Goal: Task Accomplishment & Management: Complete application form

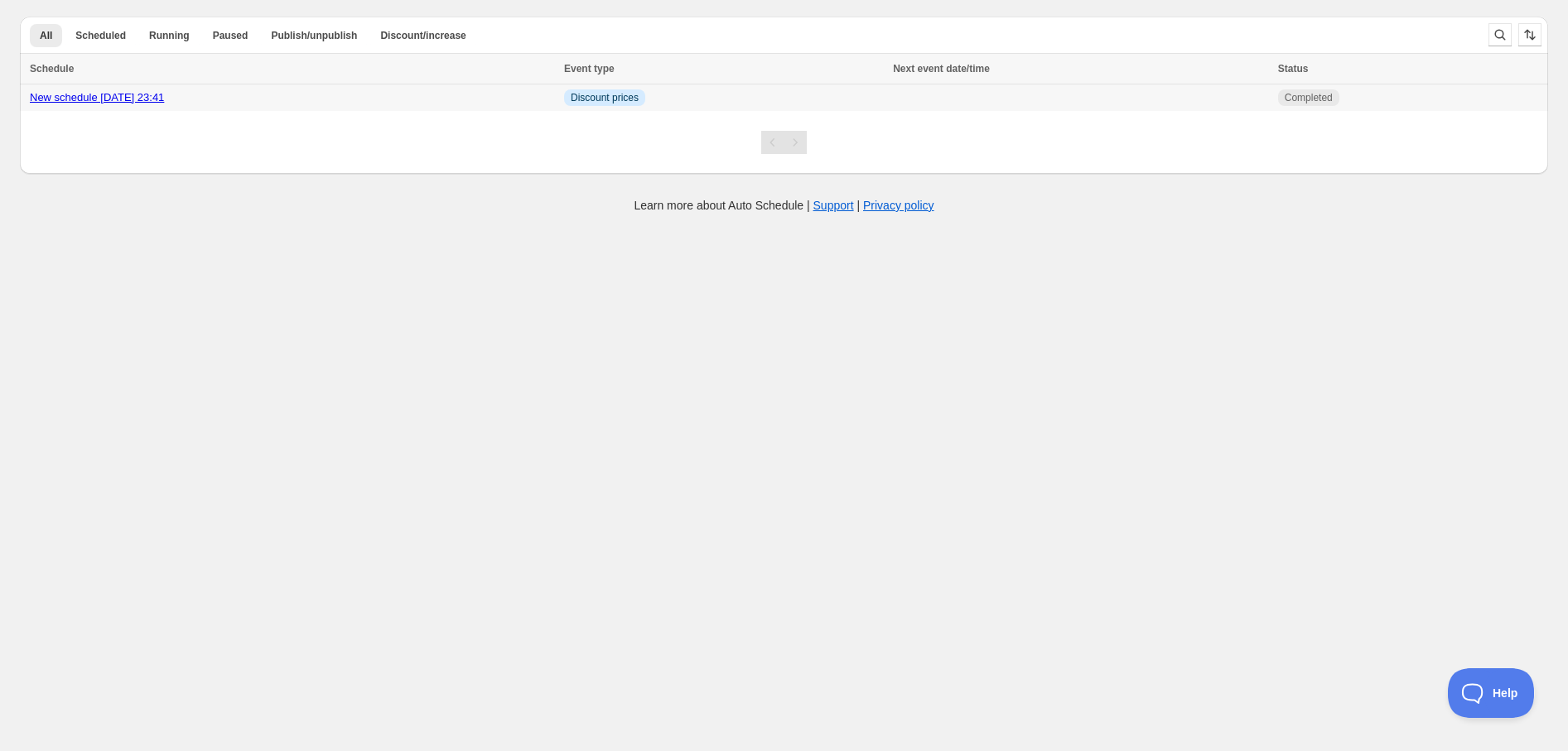
click at [164, 94] on link "New schedule [DATE] 23:41" at bounding box center [97, 97] width 134 height 13
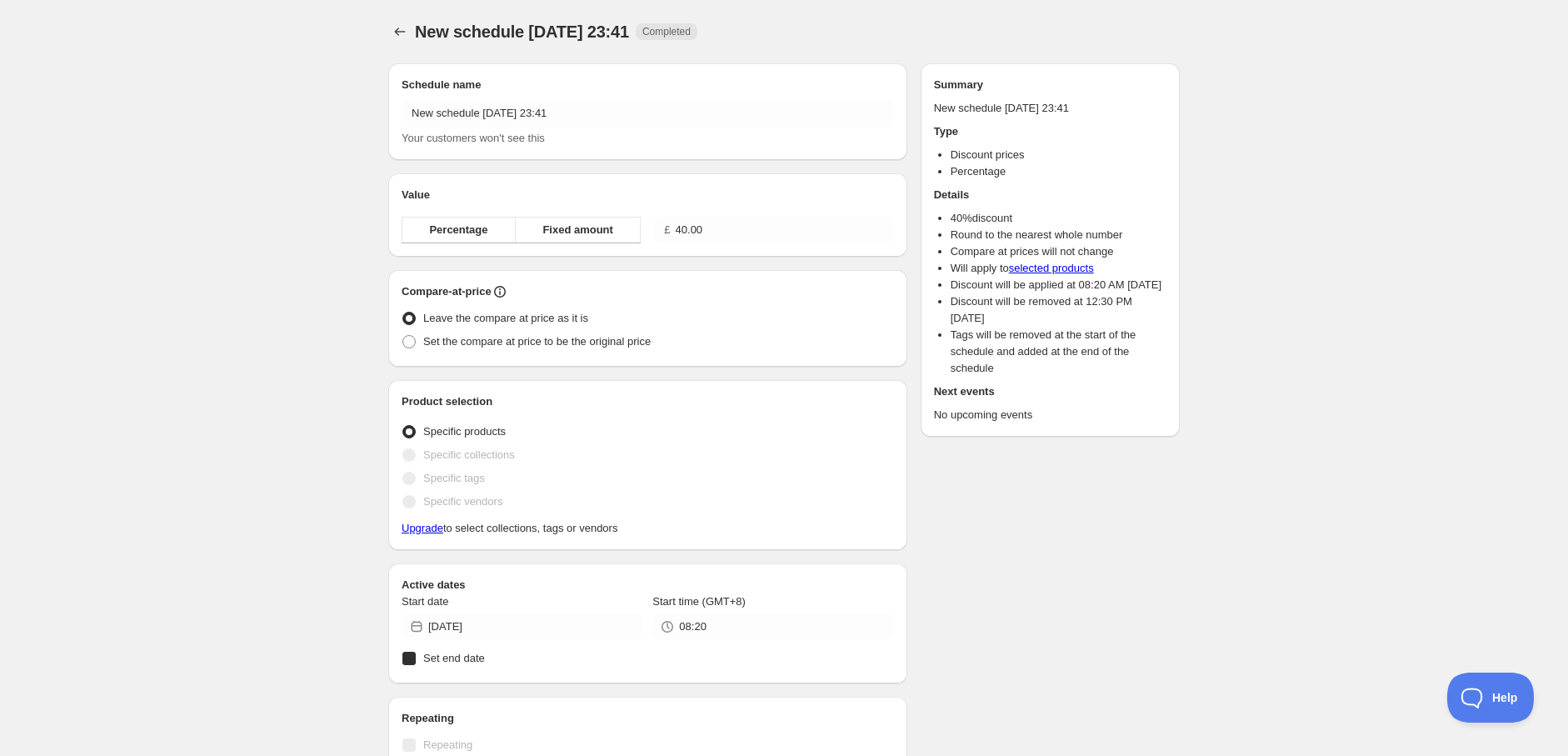
radio input "true"
checkbox input "true"
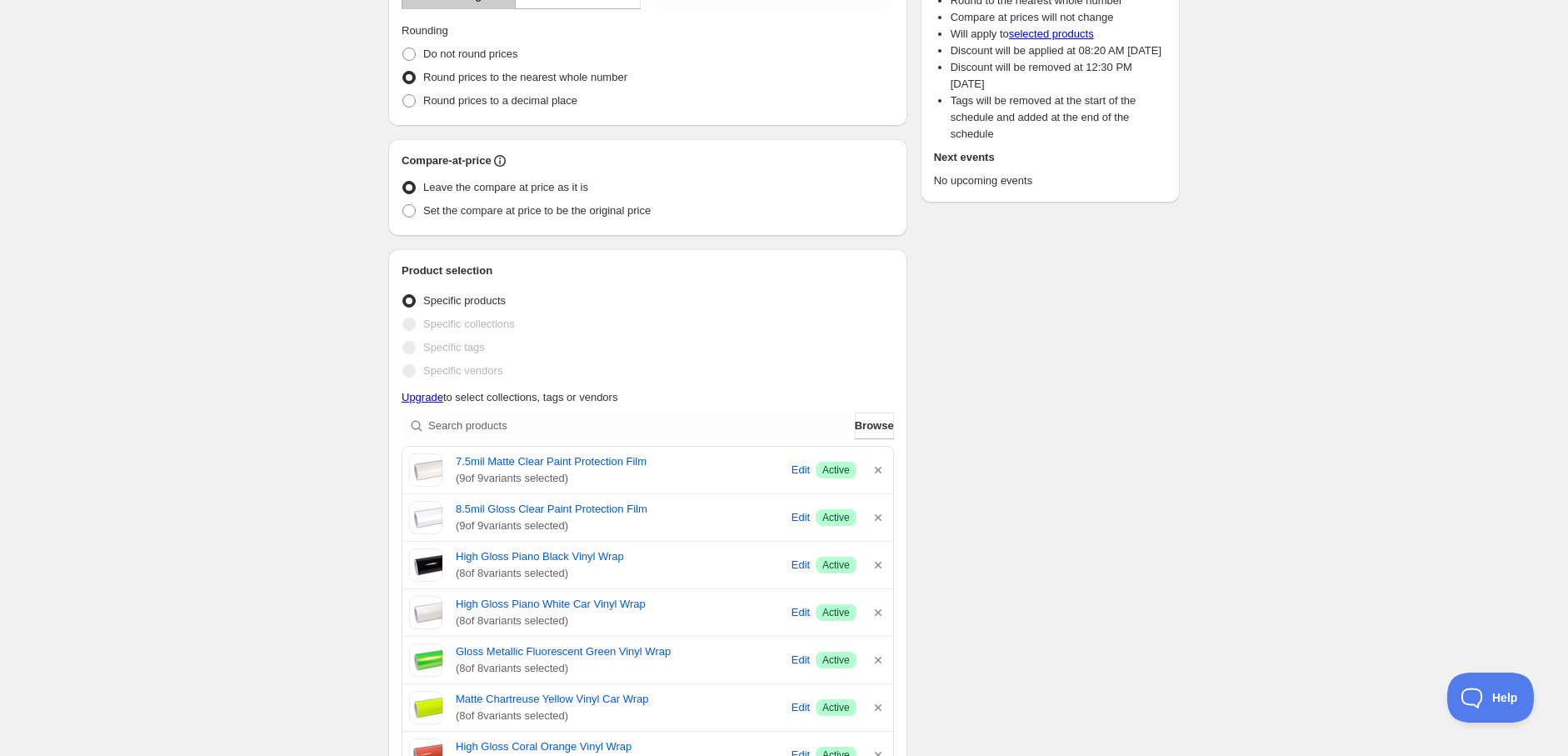
scroll to position [277, 0]
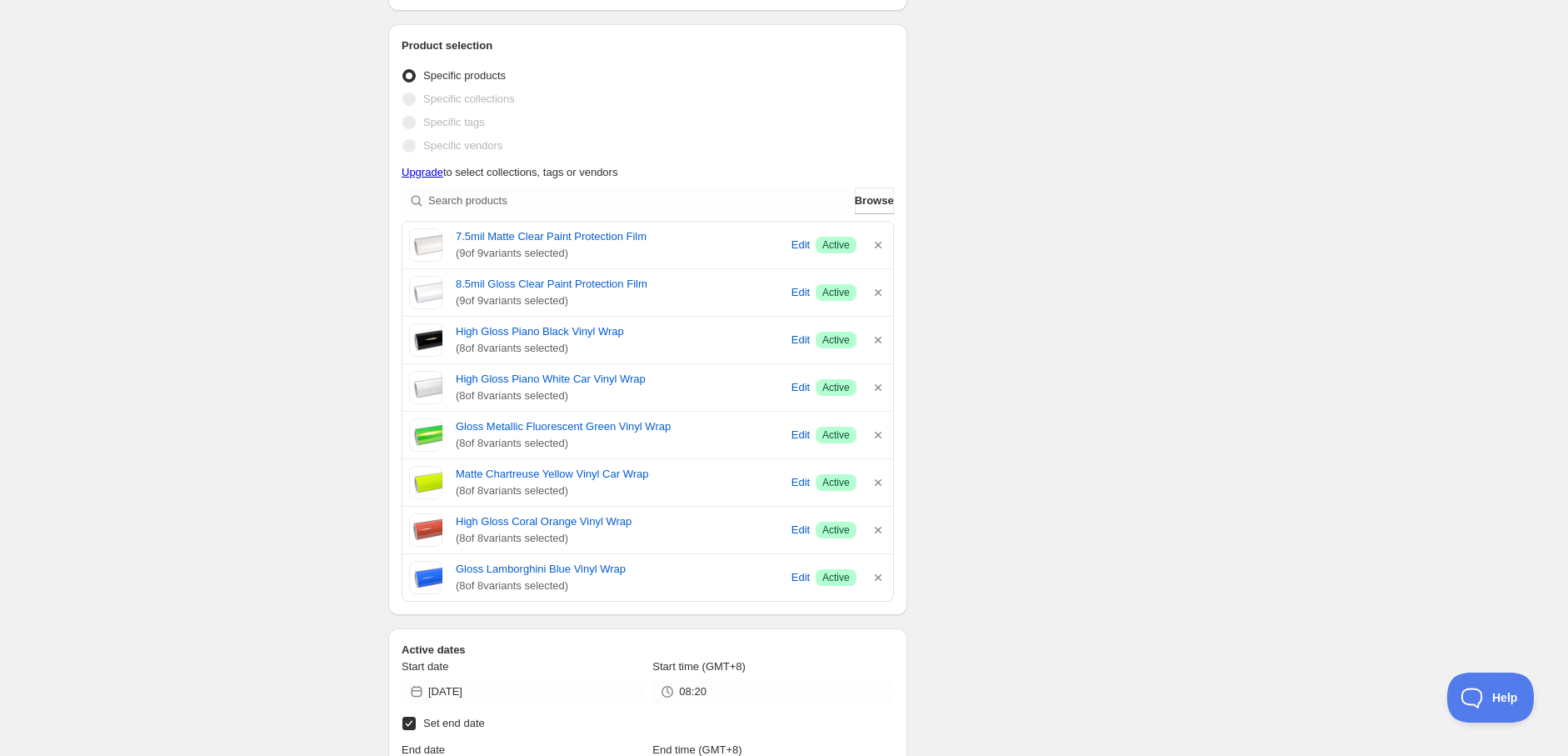
scroll to position [463, 0]
click at [873, 239] on icon "button" at bounding box center [878, 241] width 17 height 17
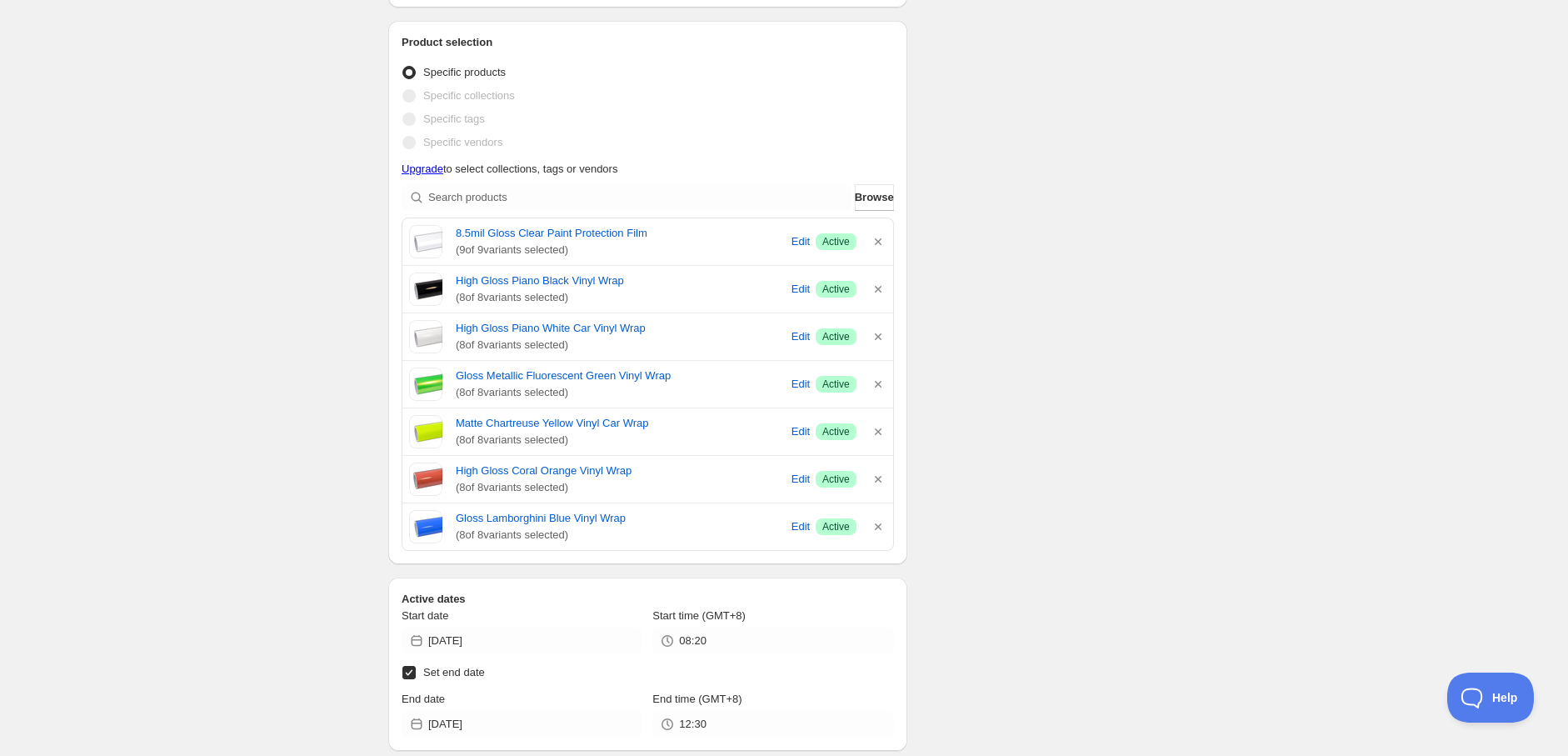
click at [873, 240] on icon "button" at bounding box center [878, 241] width 17 height 17
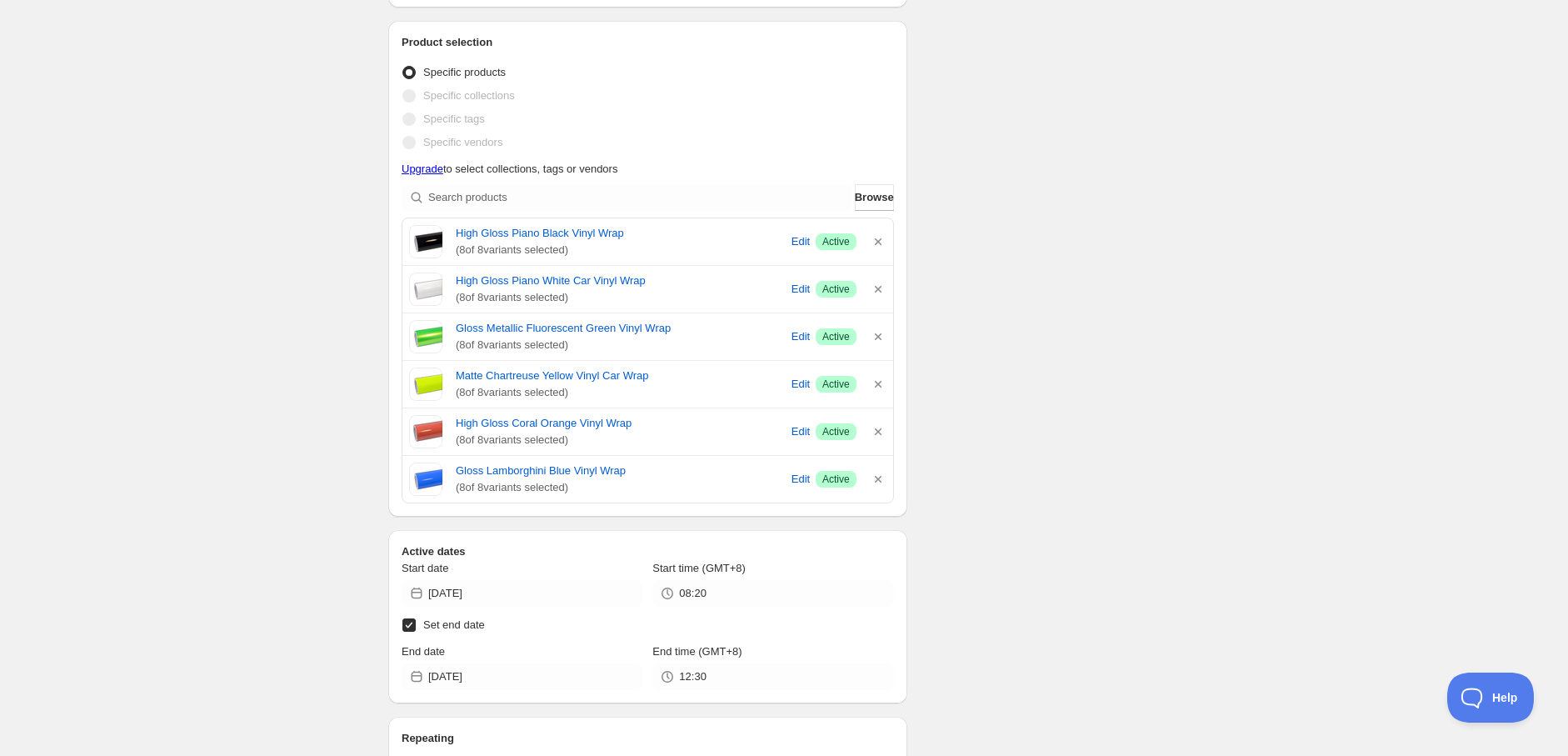
click at [873, 240] on icon "button" at bounding box center [878, 241] width 17 height 17
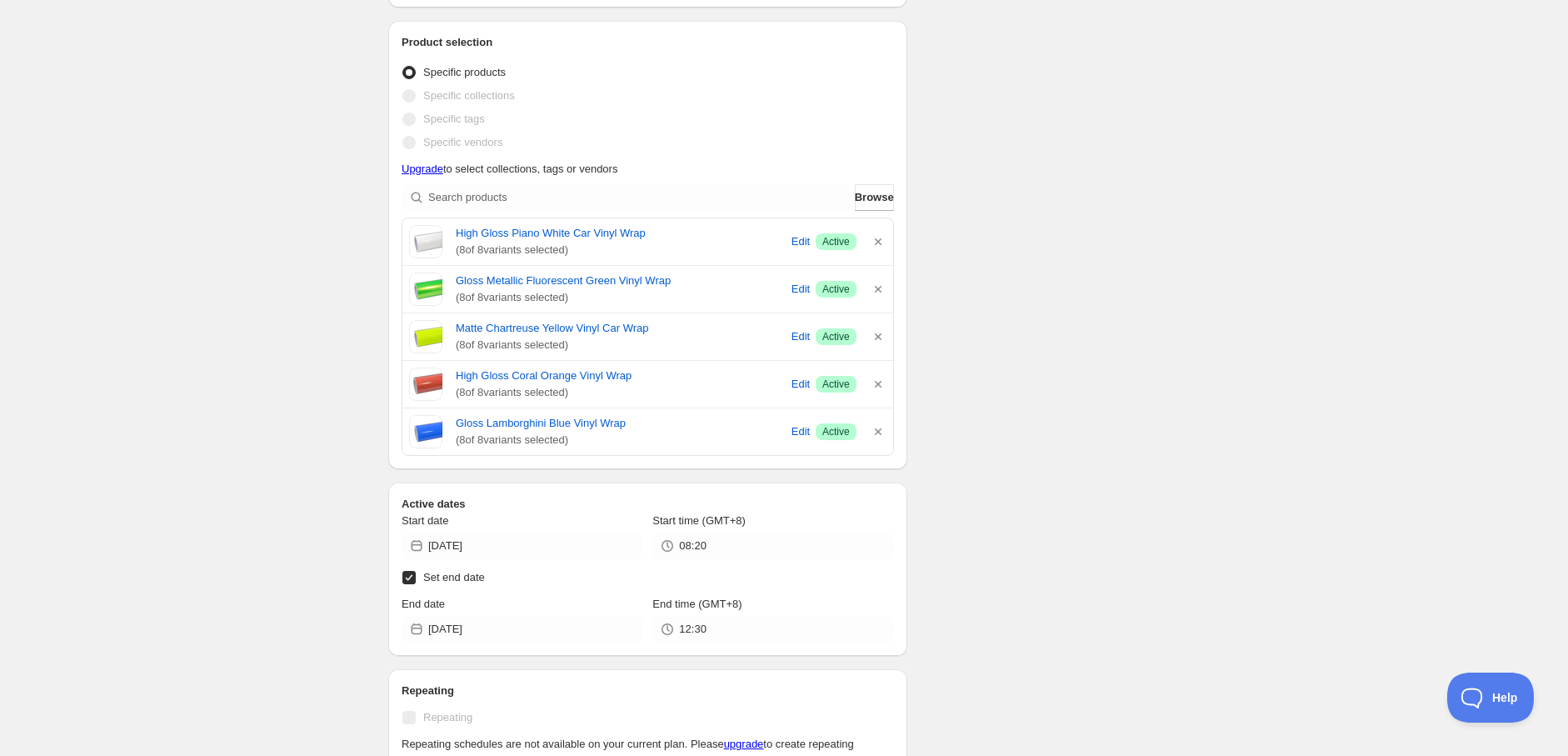
click at [873, 240] on icon "button" at bounding box center [878, 241] width 17 height 17
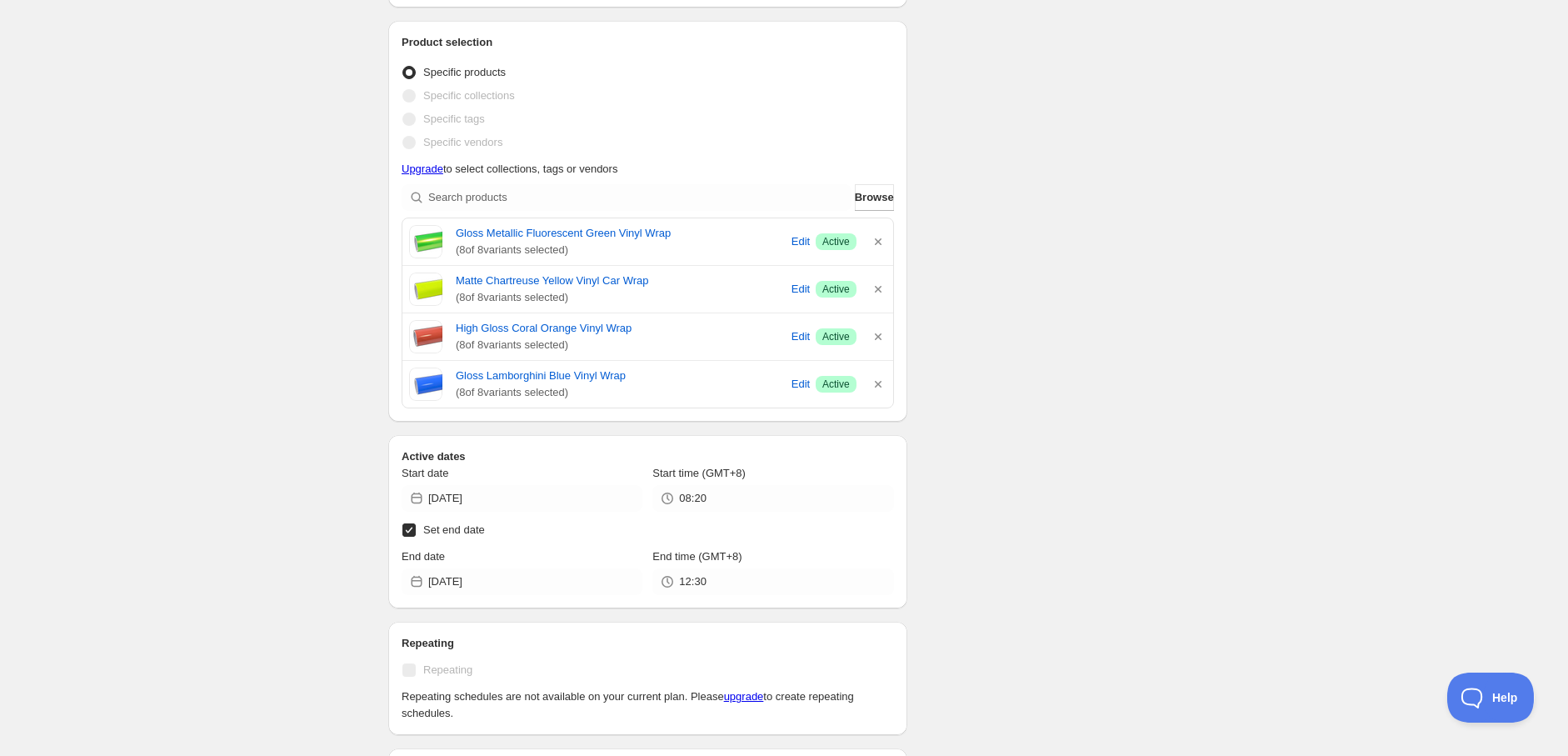
click at [873, 240] on icon "button" at bounding box center [878, 241] width 17 height 17
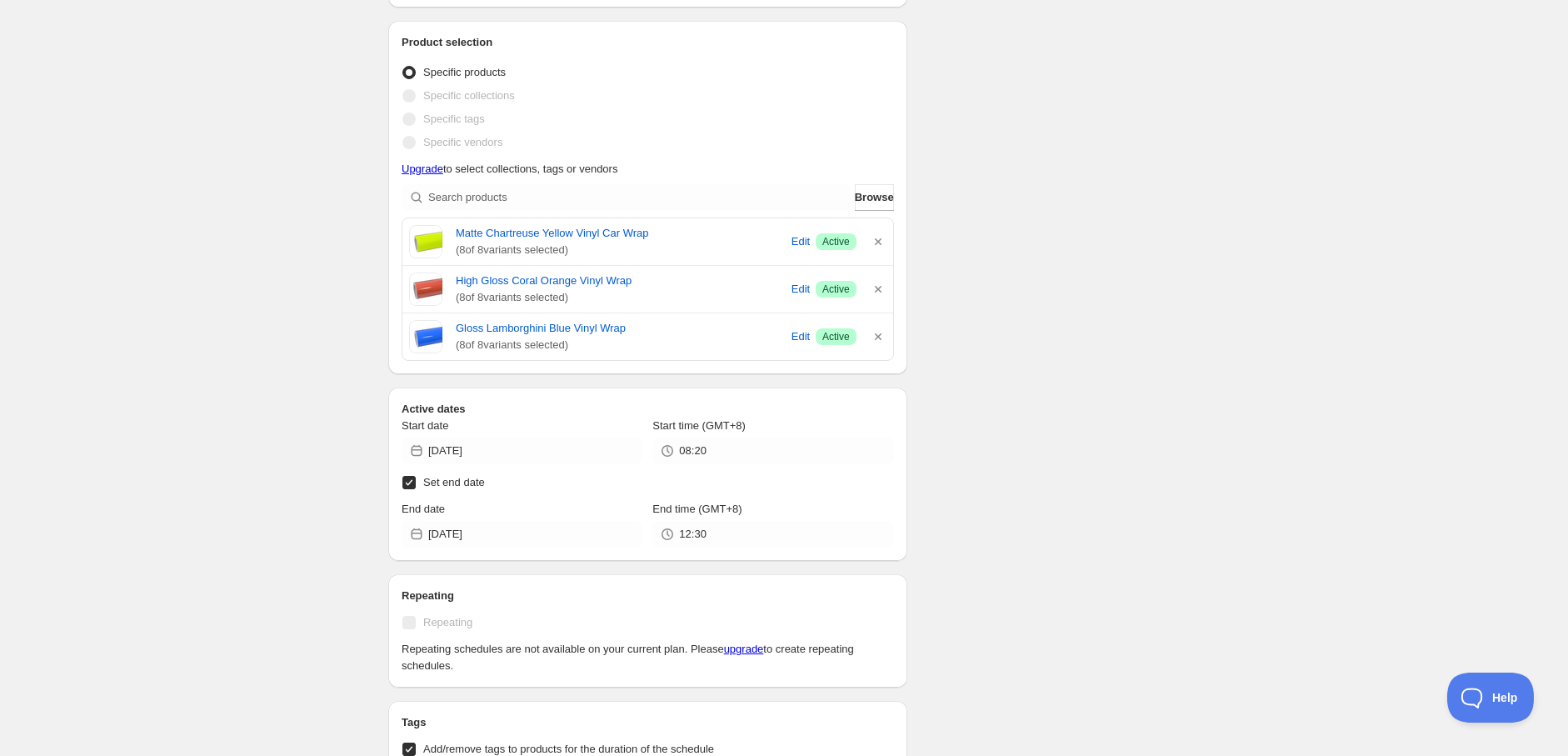
click at [873, 240] on icon "button" at bounding box center [878, 241] width 17 height 17
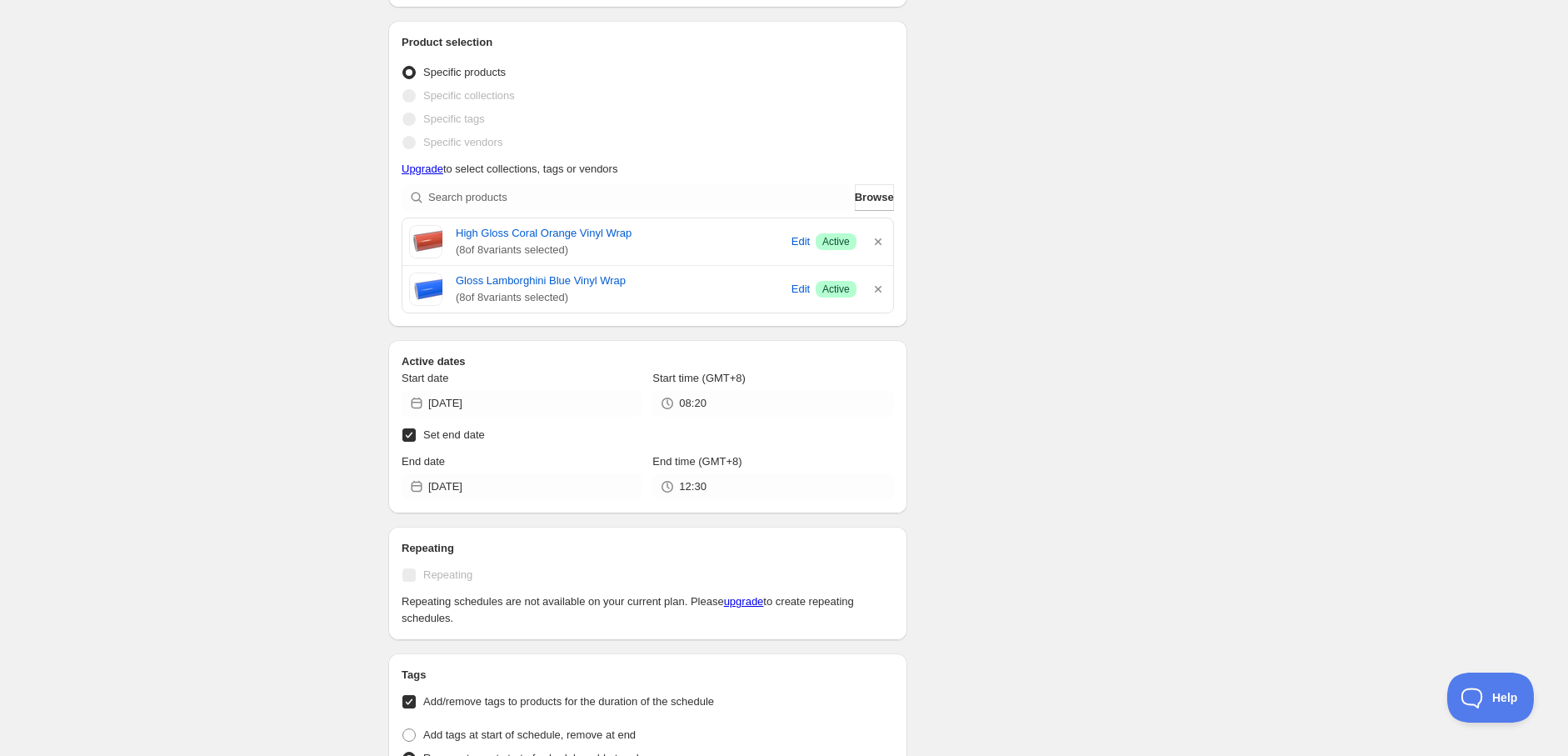
click at [873, 240] on icon "button" at bounding box center [878, 241] width 17 height 17
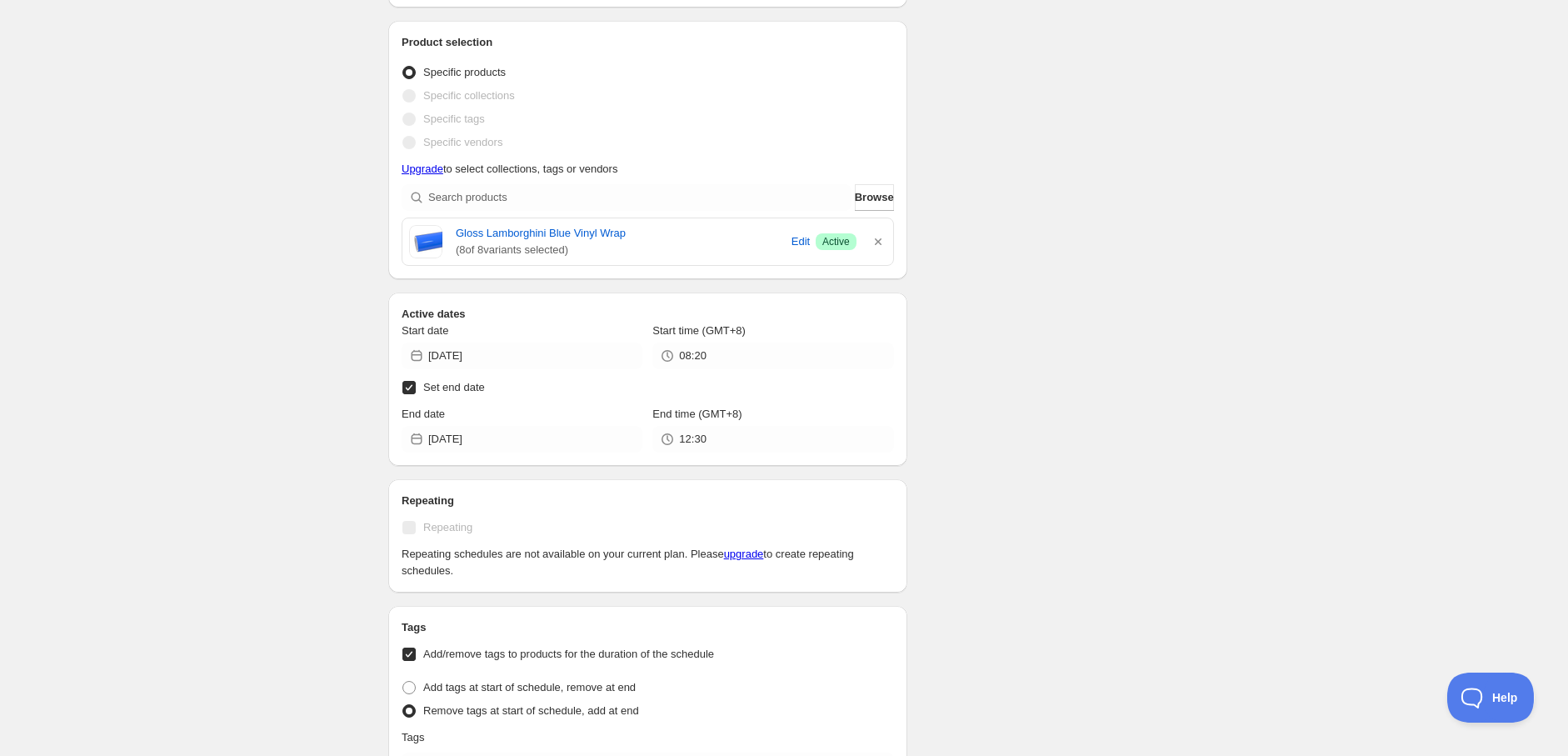
click at [873, 240] on icon "button" at bounding box center [878, 241] width 17 height 17
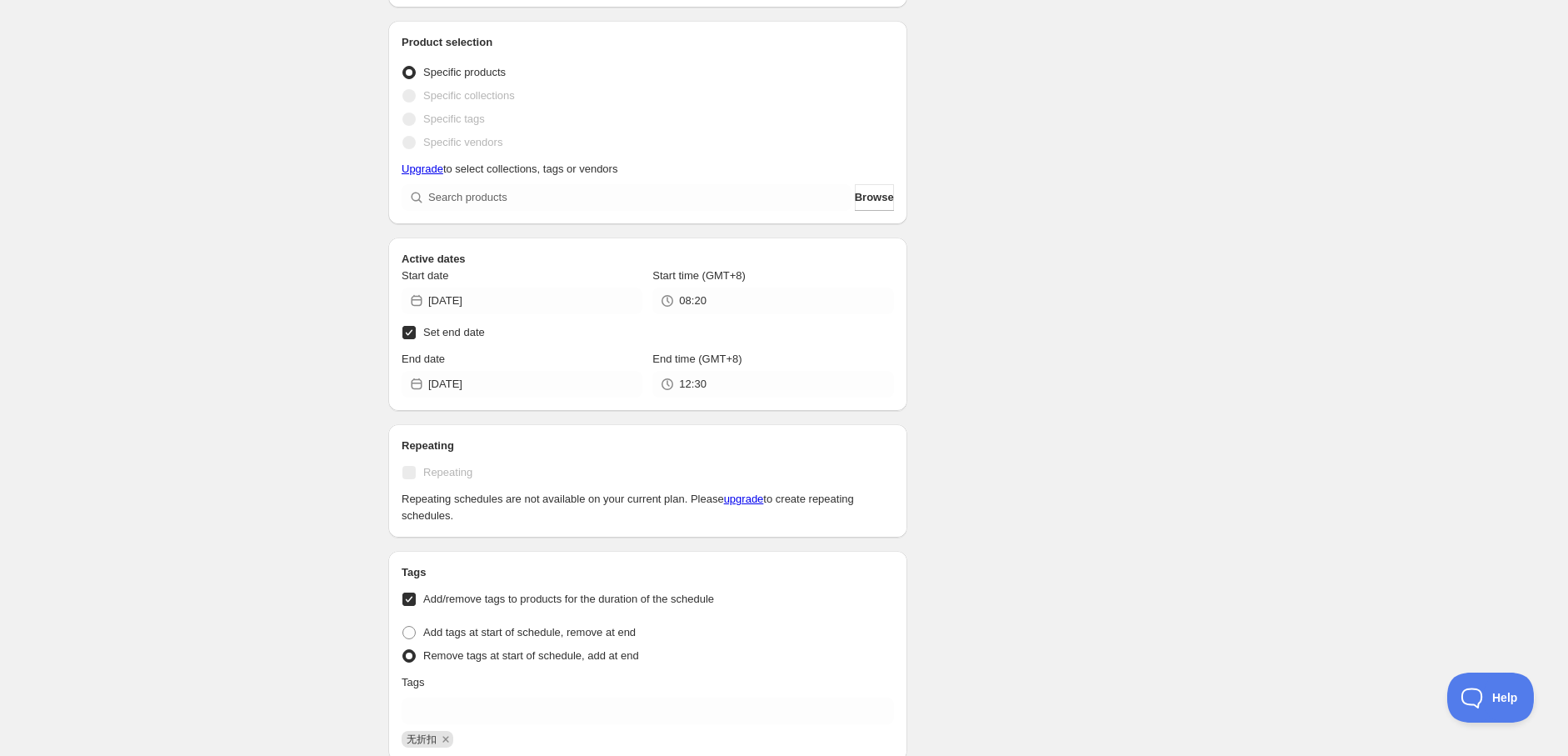
click at [1276, 551] on div "New schedule Oct 09 2025 23:41. This page is ready New schedule Oct 09 2025 23:…" at bounding box center [784, 480] width 1568 height 1888
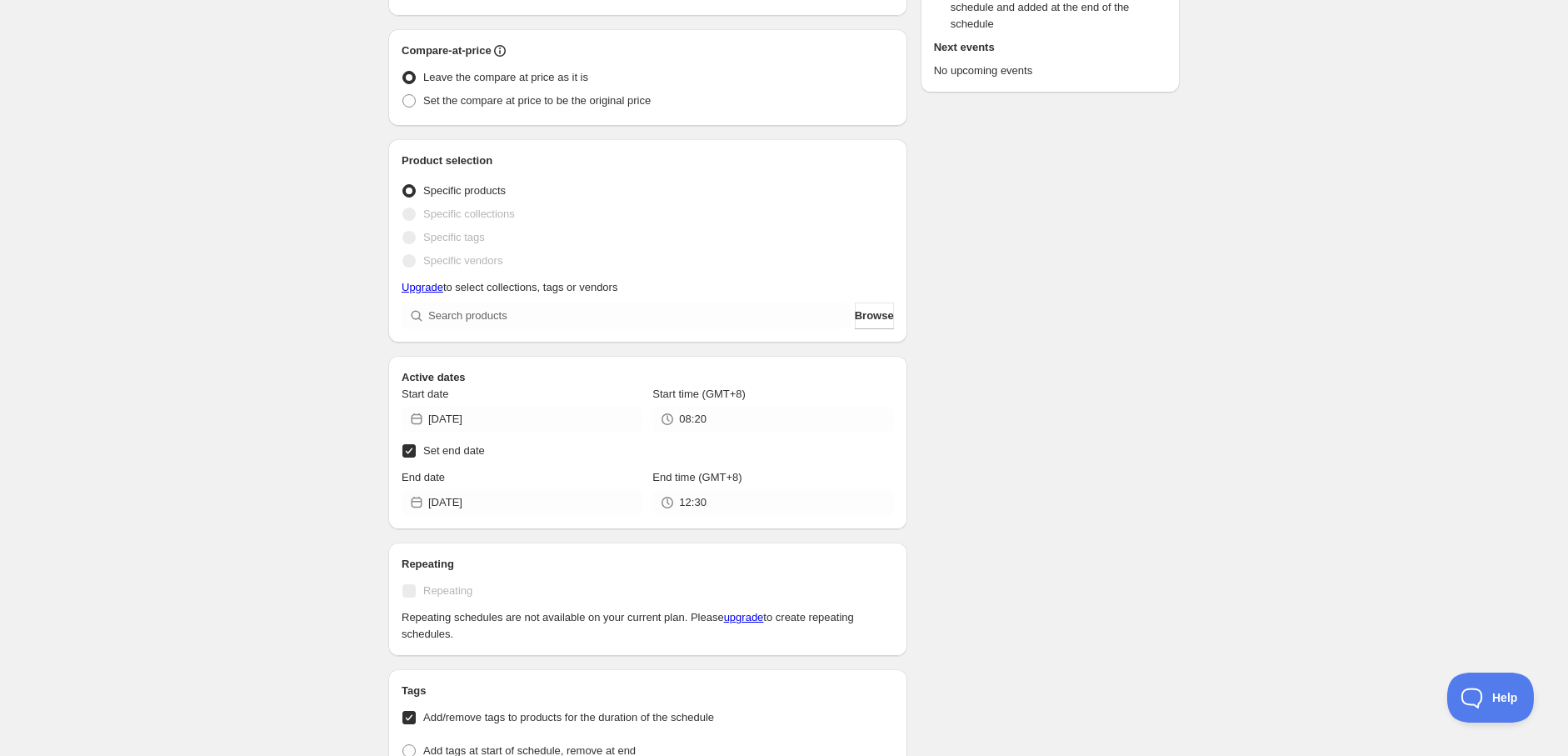
scroll to position [370, 0]
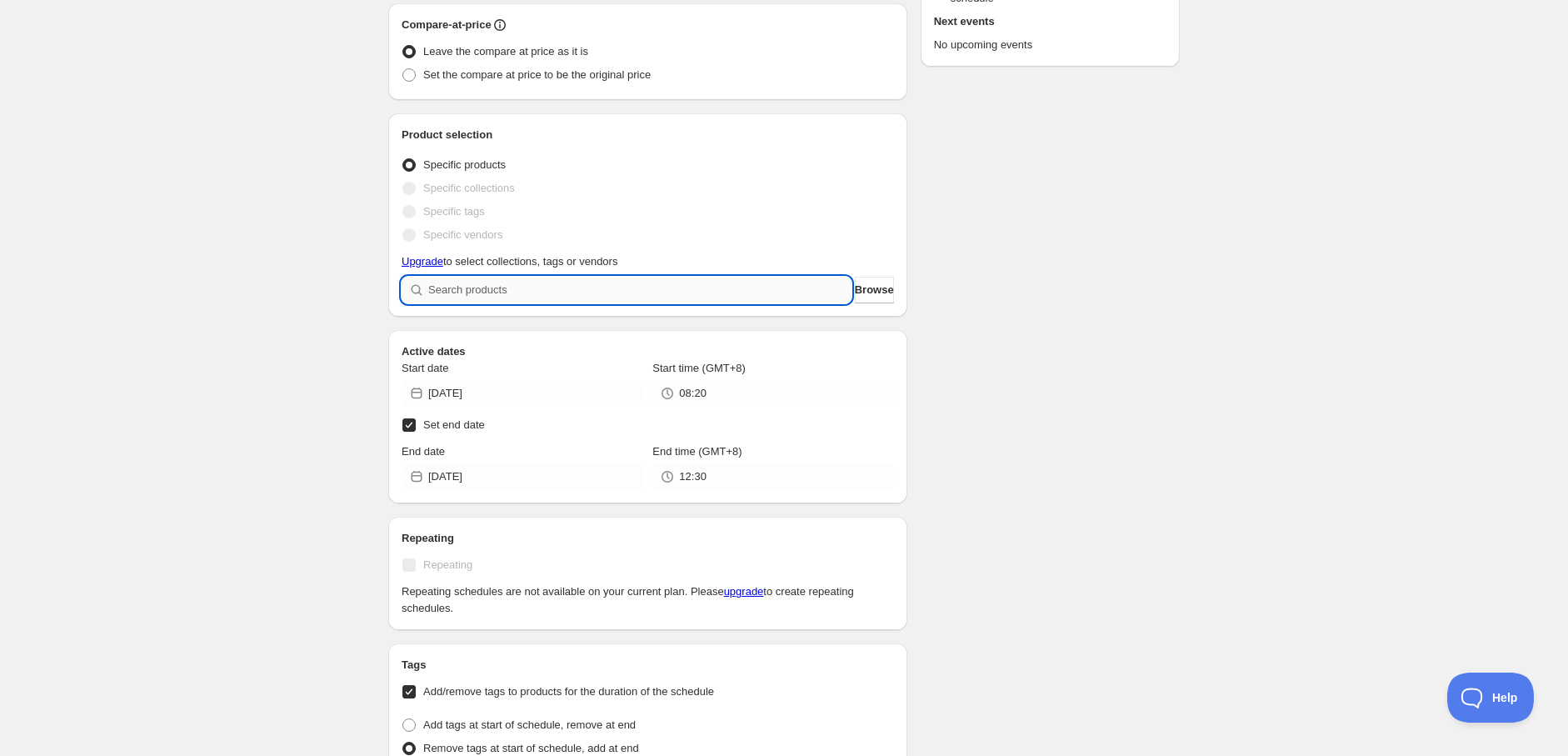
click at [551, 287] on input "search" at bounding box center [640, 289] width 423 height 26
paste input "Gloss Metallic Crystal Blue Vinyl Wrap"
type input "Gloss Metallic Crystal Blue Vinyl Wrap"
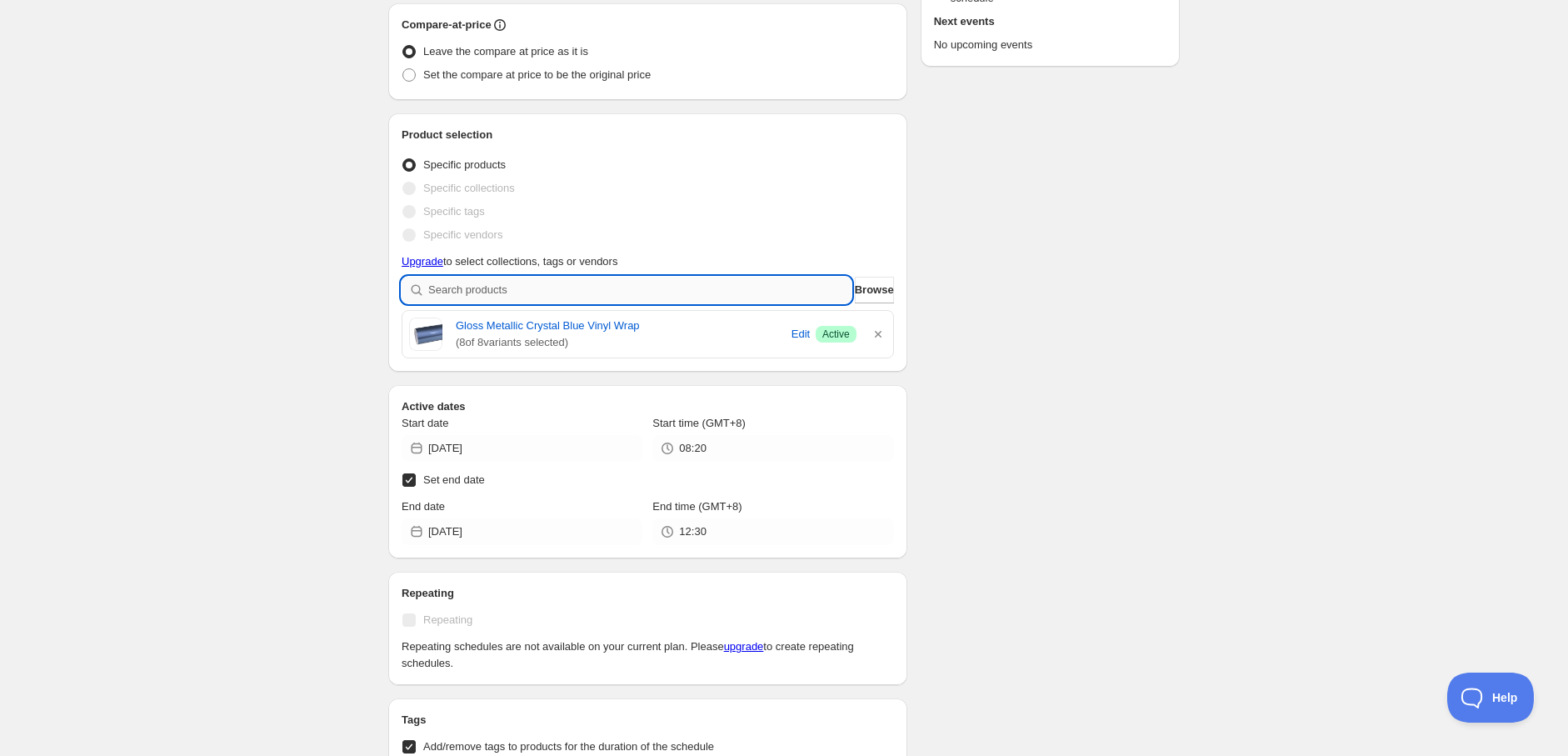
click at [475, 285] on input "search" at bounding box center [640, 289] width 423 height 26
paste input "Gloss Metallic Lemon Yellow Vinyl Car Wrap"
type input "Gloss Metallic Lemon Yellow Vinyl Car Wrap"
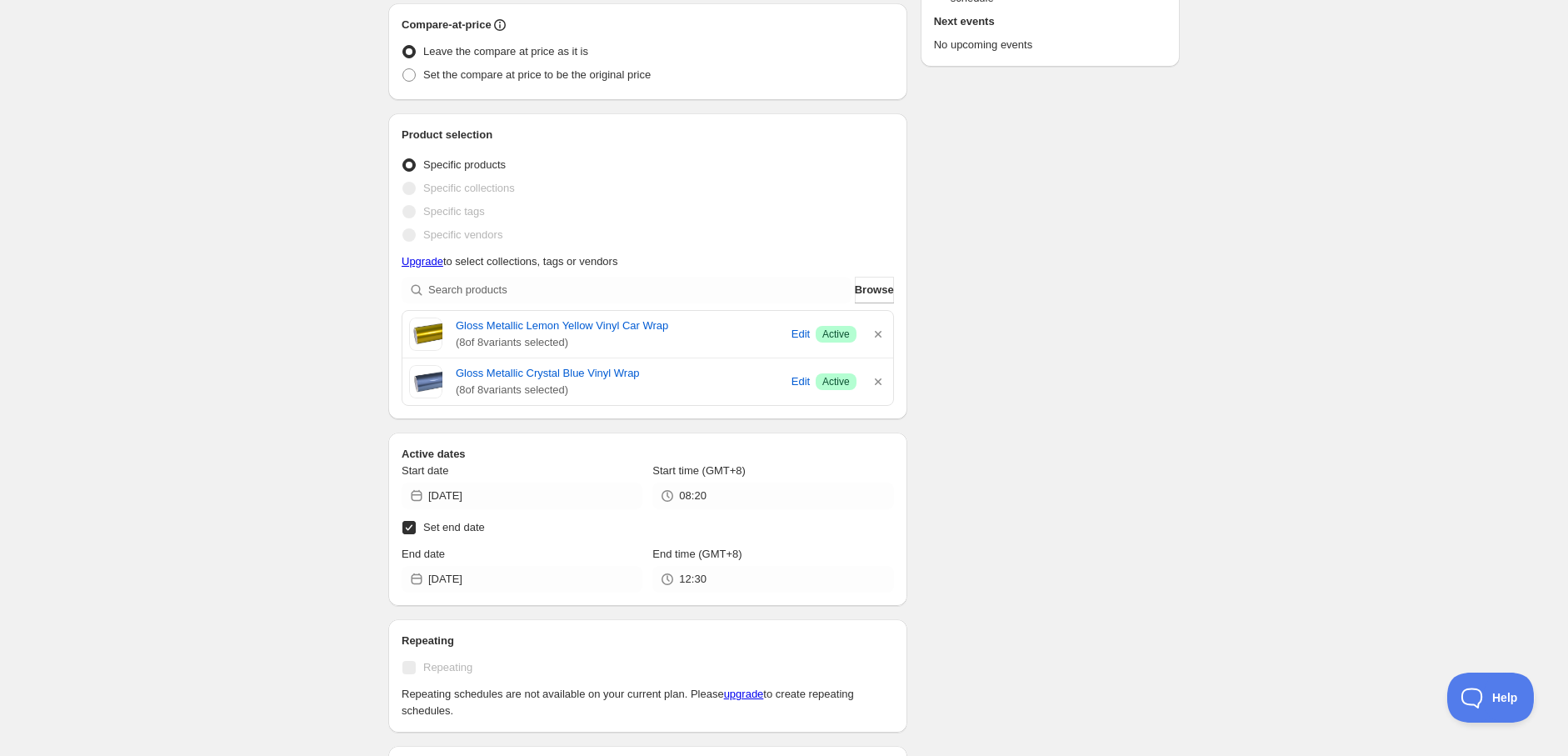
click at [573, 303] on div "Product selection Entity type Specific products Specific collections Specific t…" at bounding box center [648, 266] width 492 height 279
click at [575, 293] on input "search" at bounding box center [640, 289] width 423 height 26
paste input "Matte Rose Pink Vinyl Car Wrap"
type input "Matte Rose Pink Vinyl Car Wrap"
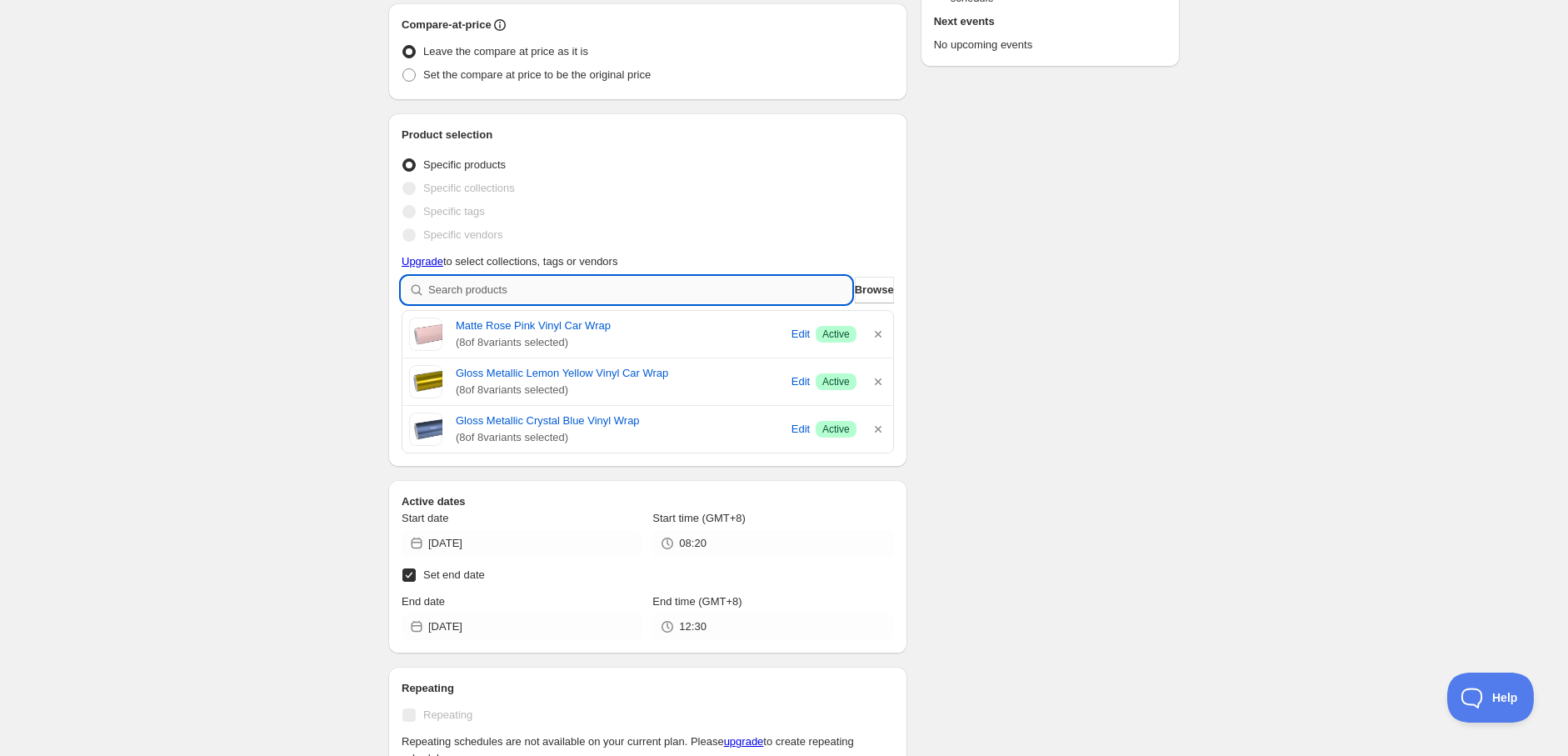
click at [493, 285] on input "search" at bounding box center [640, 289] width 423 height 26
paste input "Matte Plum Purple Vinyl Car Wrap"
type input "Matte Plum Purple Vinyl Car Wrap"
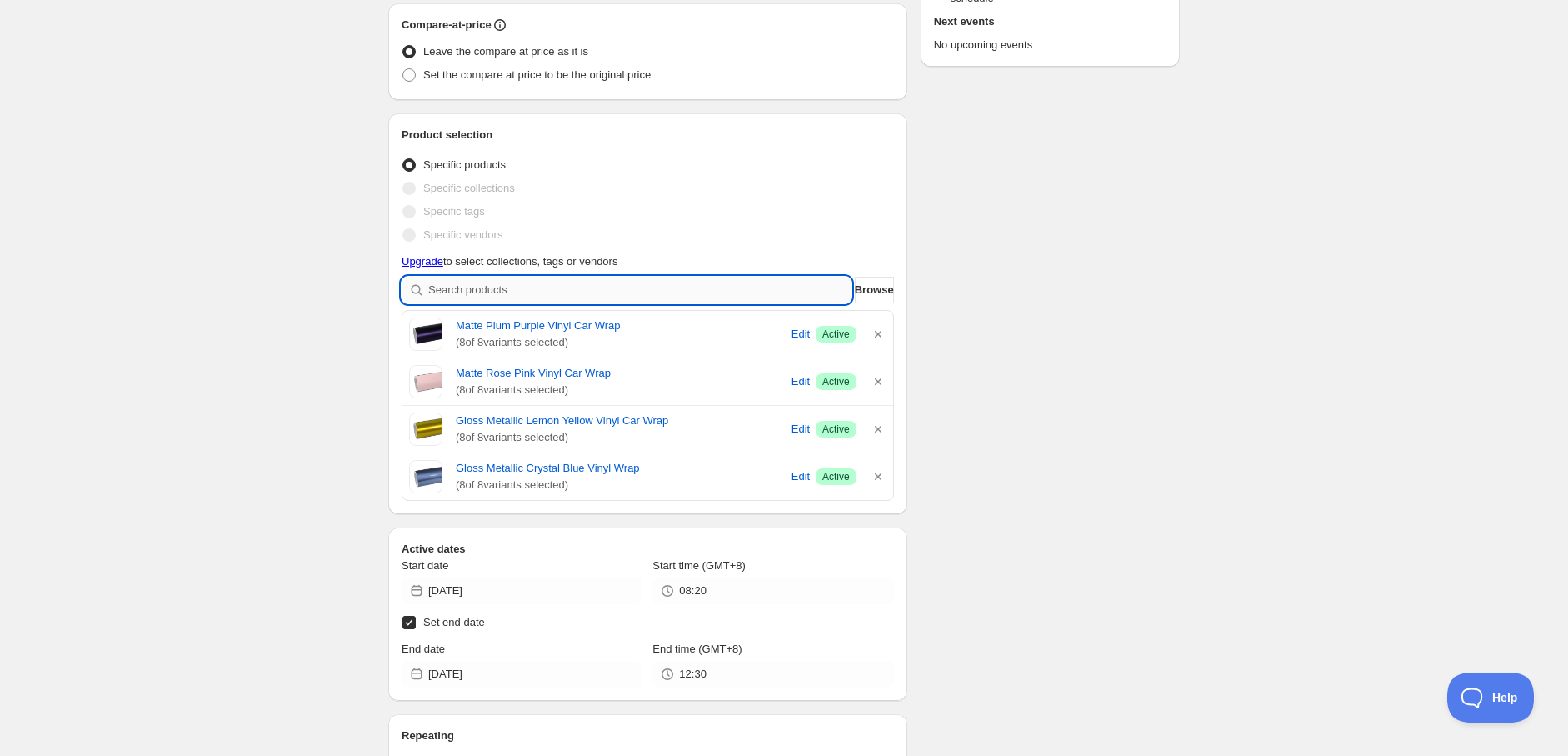
click at [566, 293] on input "search" at bounding box center [640, 289] width 423 height 26
paste input "Satin Metallic Sliver Vinyl Car Wrap"
type input "Satin Metallic Sliver Vinyl Car Wrap"
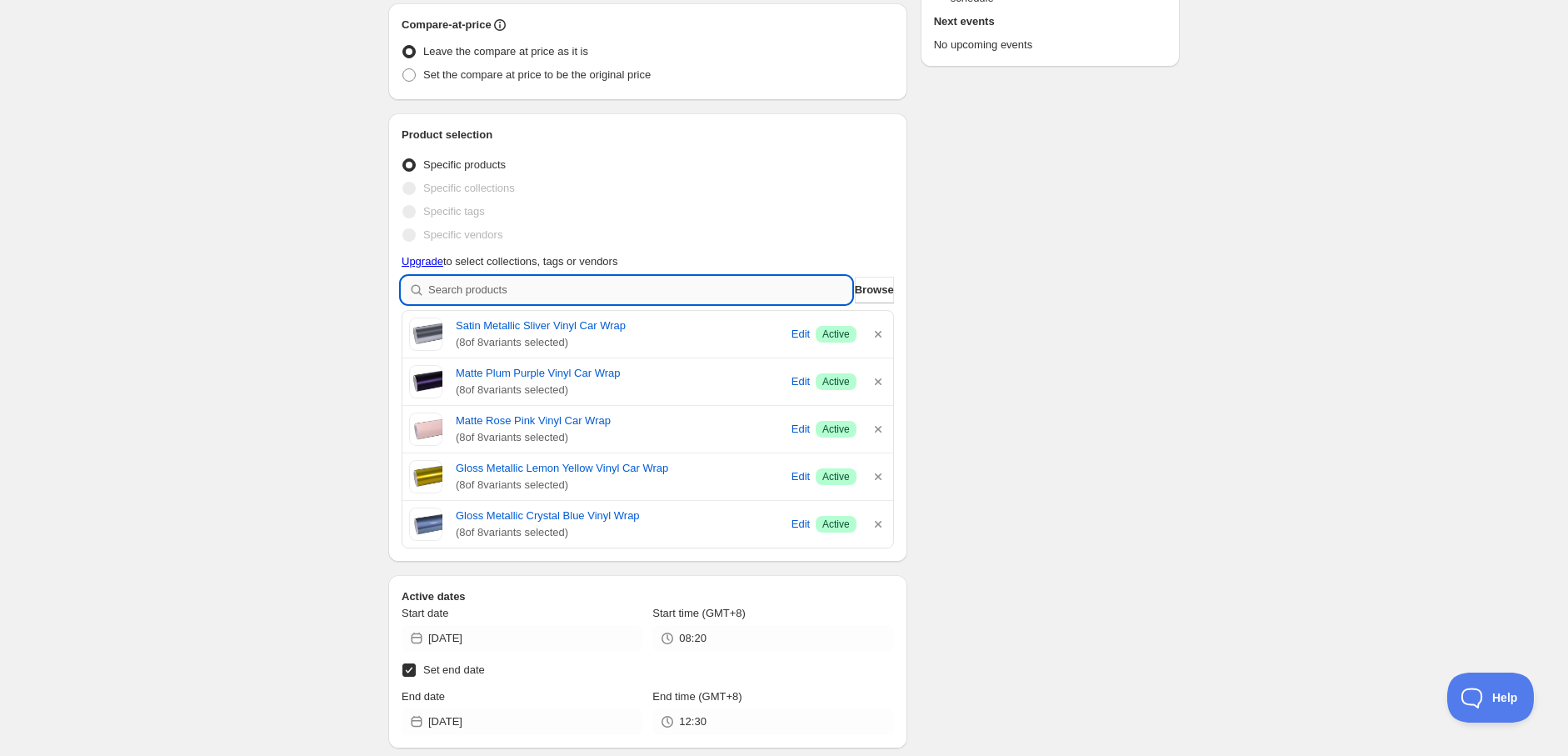
click at [503, 278] on input "search" at bounding box center [640, 289] width 423 height 26
paste input "High Gloss Ferrari Red Vinyl Car Wrap"
type input "High Gloss Ferrari Red Vinyl Car Wrap"
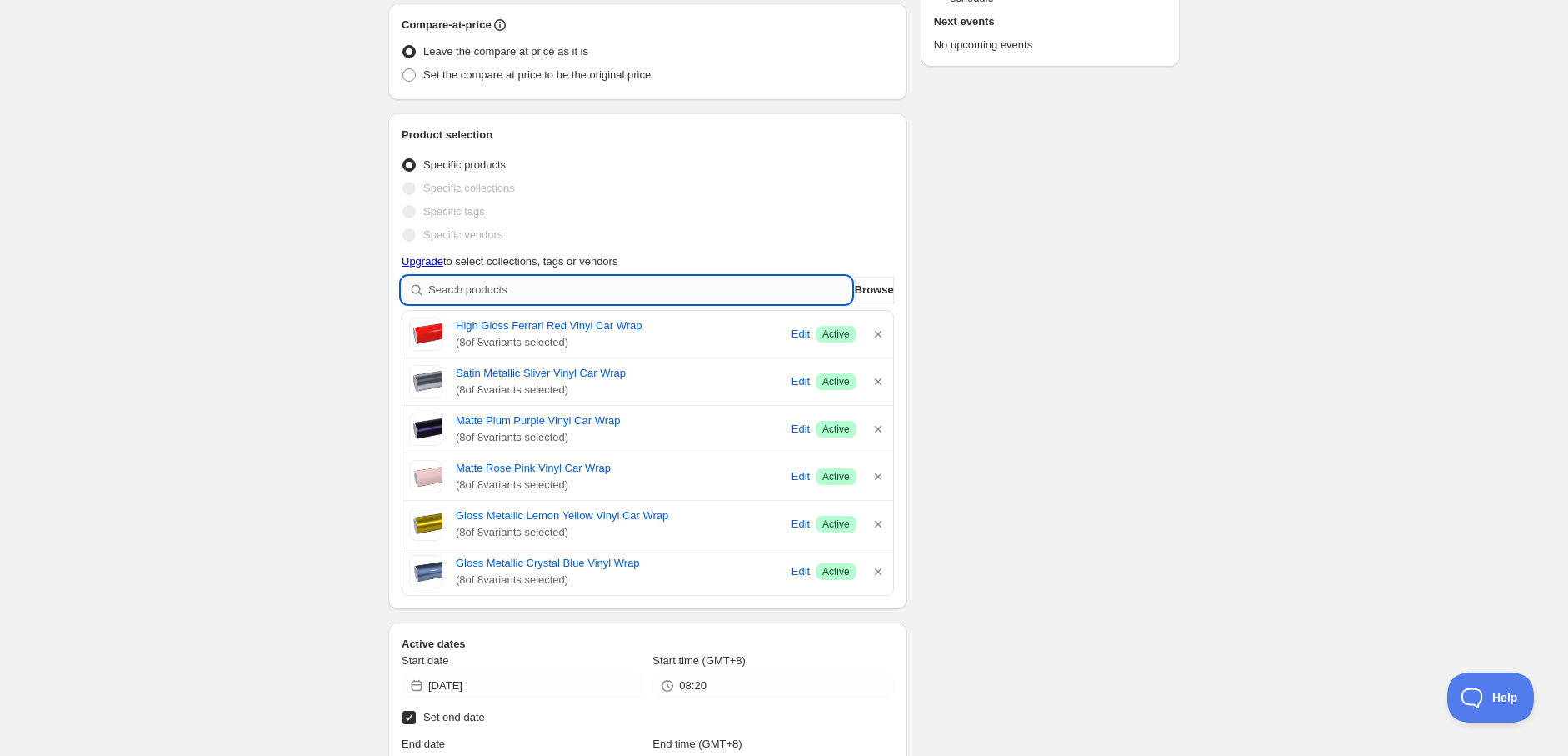
click at [485, 293] on input "search" at bounding box center [640, 289] width 423 height 26
paste input "Matte Chartreuse Yellow Vinyl Car Wrap"
type input "Matte Chartreuse Yellow Vinyl Car Wrap"
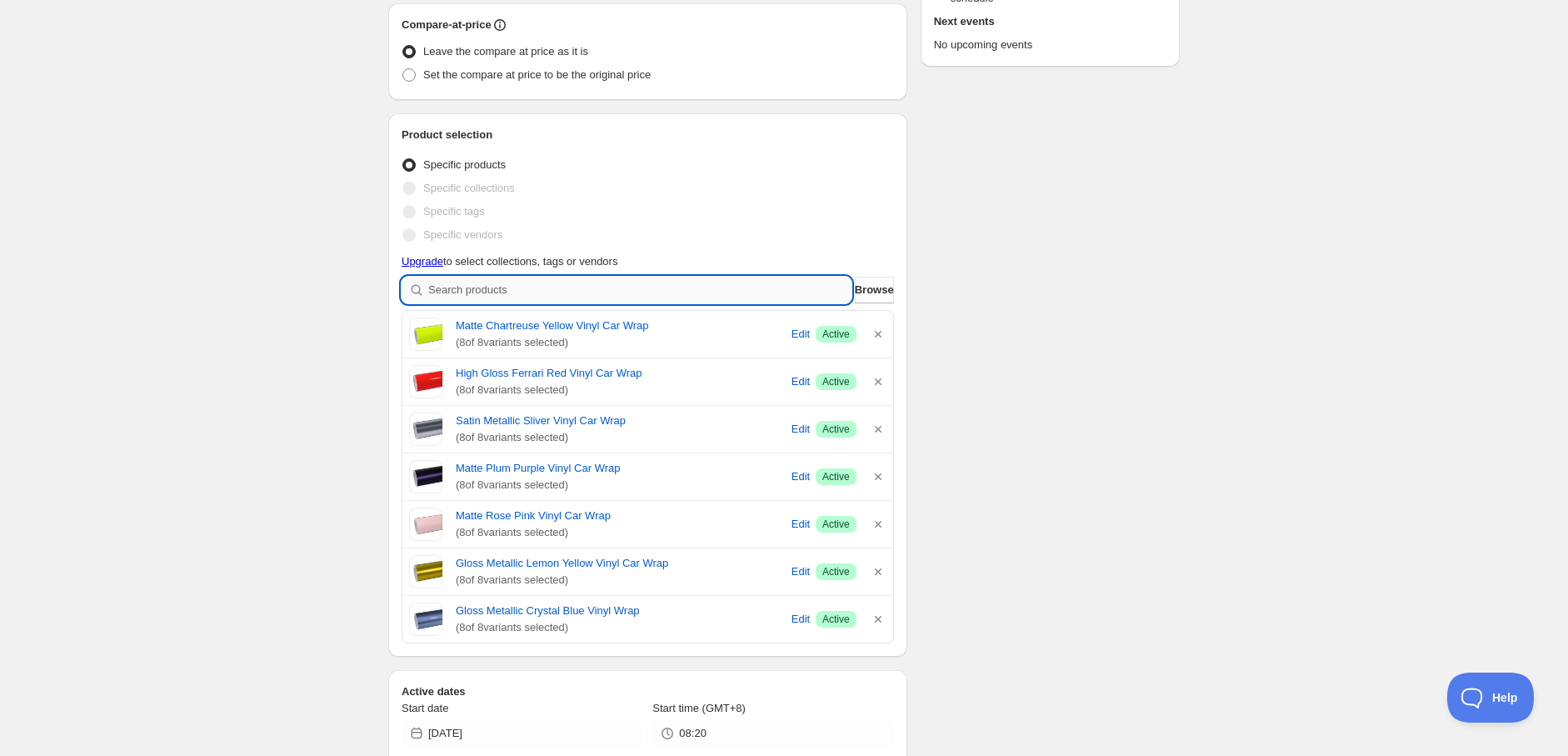
click at [488, 287] on input "search" at bounding box center [640, 289] width 423 height 26
click at [531, 288] on input "search" at bounding box center [640, 289] width 423 height 26
paste input "8.5mil Gloss Clear Paint Protection Film"
type input "8.5mil Gloss Clear Paint Protection Film"
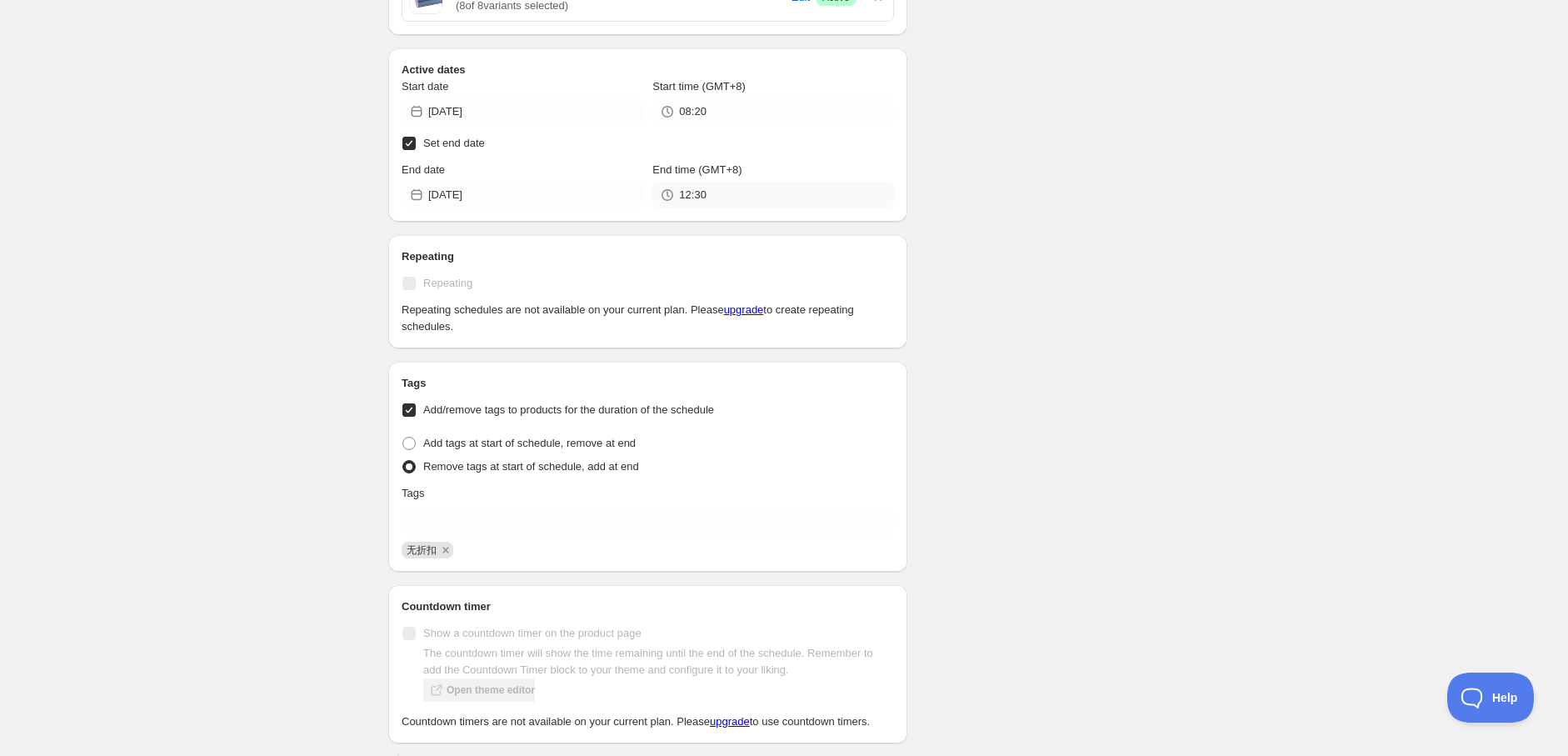
scroll to position [1019, 0]
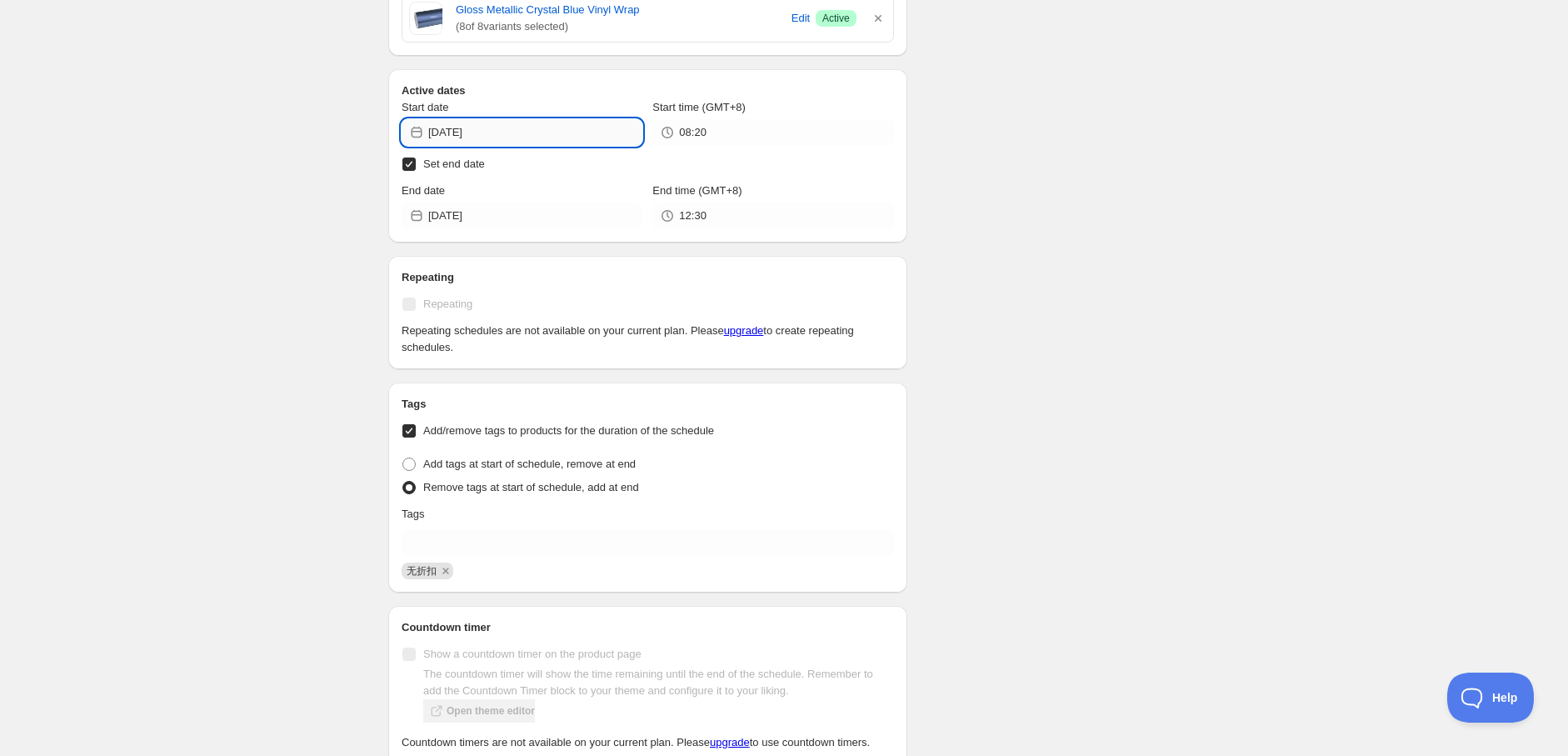
click at [567, 130] on input "2025-10-12" at bounding box center [535, 132] width 214 height 26
click at [463, 278] on span "13" at bounding box center [462, 277] width 18 height 14
type input "2025-10-13"
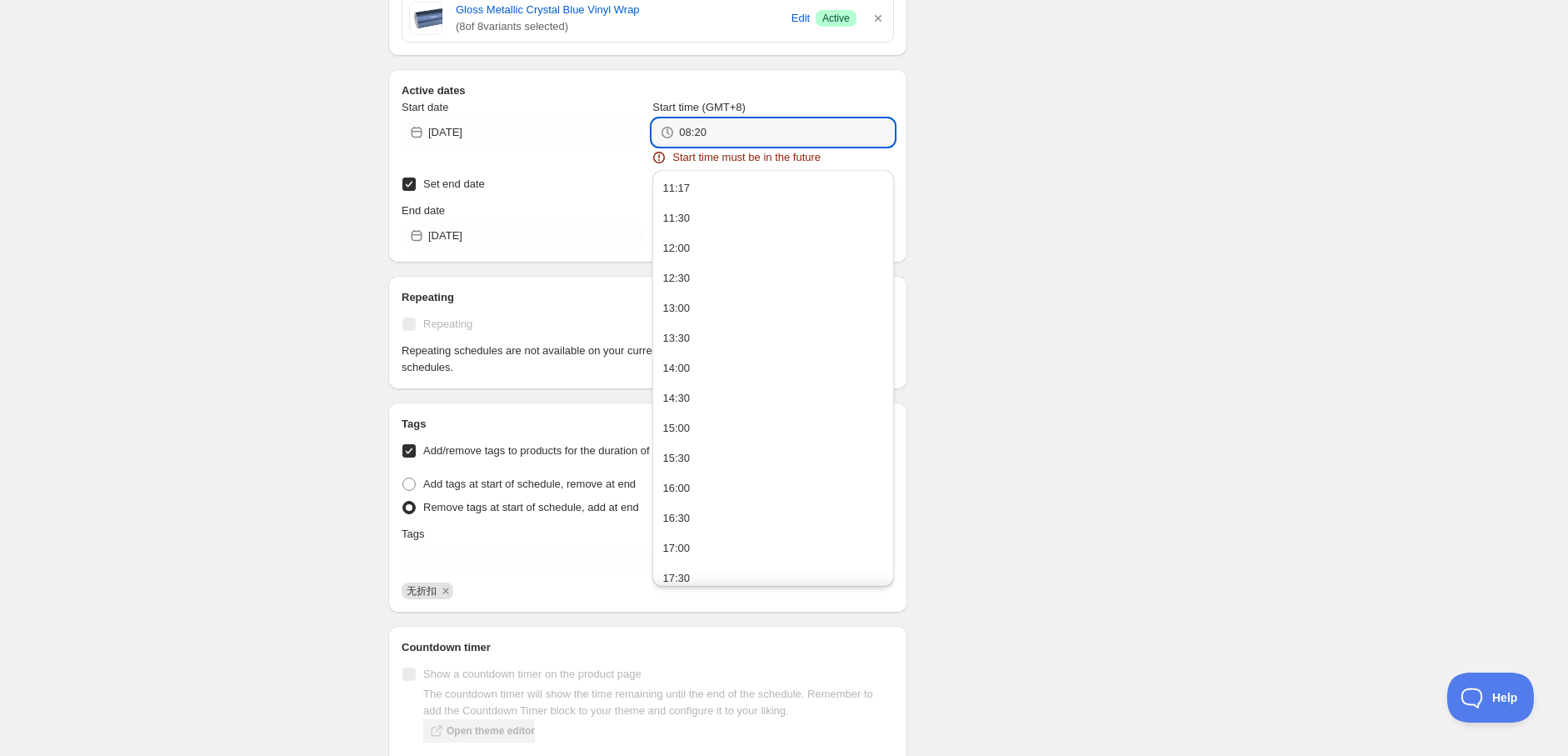
drag, startPoint x: 693, startPoint y: 130, endPoint x: 672, endPoint y: 130, distance: 21.0
click at [672, 130] on div "08:20" at bounding box center [773, 132] width 241 height 26
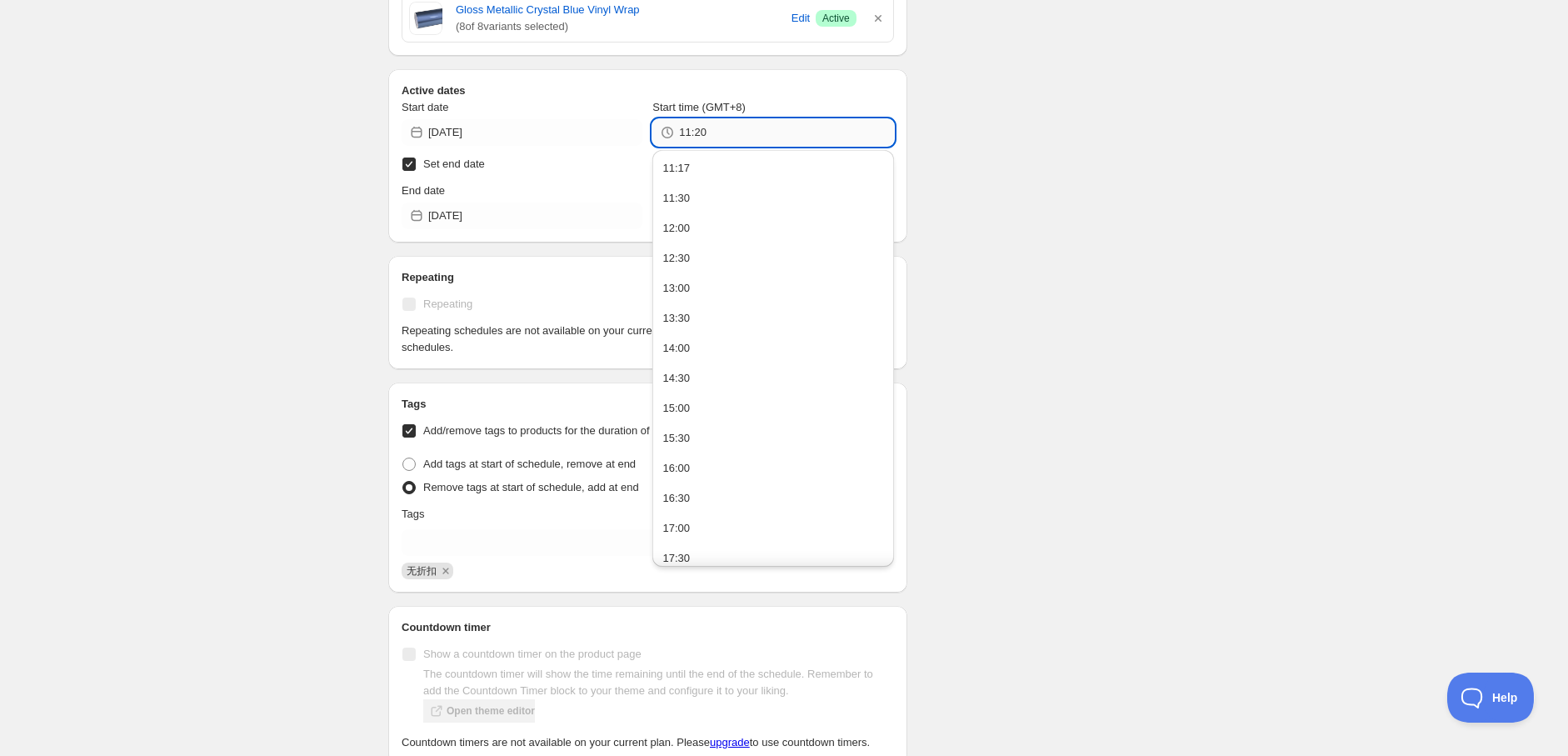
click at [695, 129] on input "11:20" at bounding box center [786, 132] width 214 height 26
type input "11:30"
click at [950, 176] on div "Schedule name New schedule Oct 09 2025 23:41 Your customers won't see this Valu…" at bounding box center [777, 126] width 805 height 2192
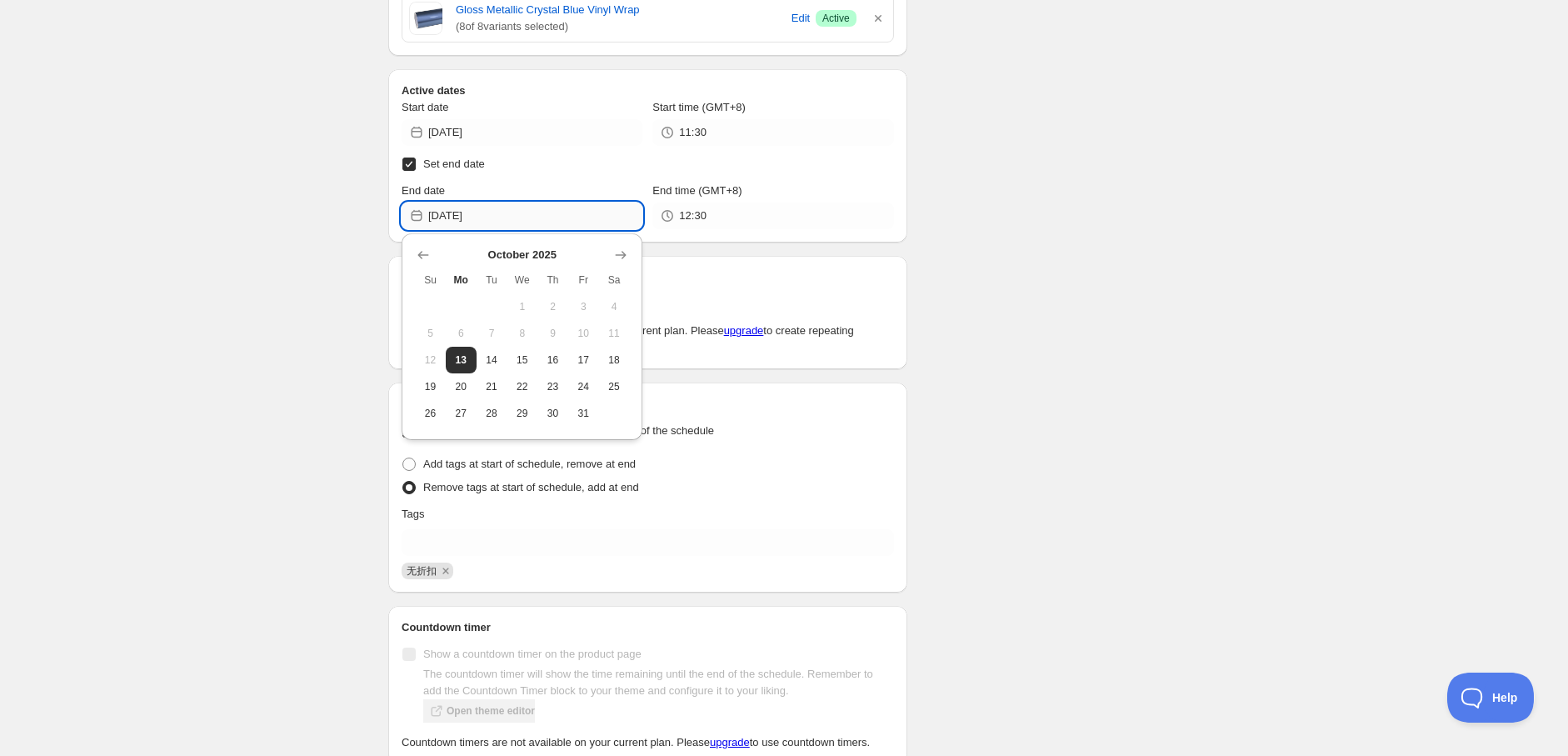
click at [573, 221] on input "2025-10-13" at bounding box center [535, 216] width 214 height 26
click at [460, 381] on span "20" at bounding box center [462, 387] width 18 height 14
type input "2025-10-20"
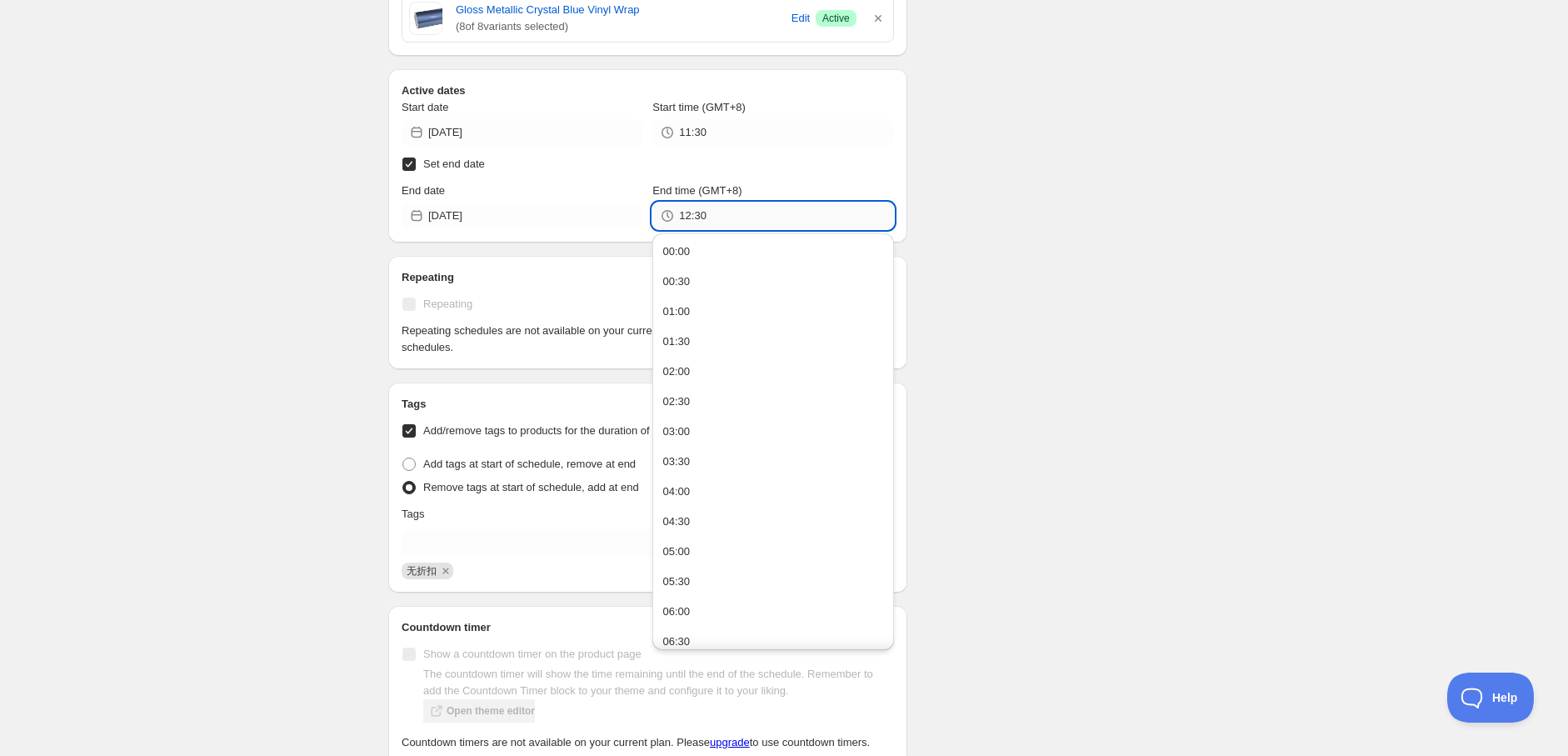
click at [679, 215] on input "12:30" at bounding box center [786, 216] width 214 height 26
click at [966, 253] on div "Schedule name New schedule Oct 09 2025 23:41 Your customers won't see this Valu…" at bounding box center [777, 126] width 805 height 2192
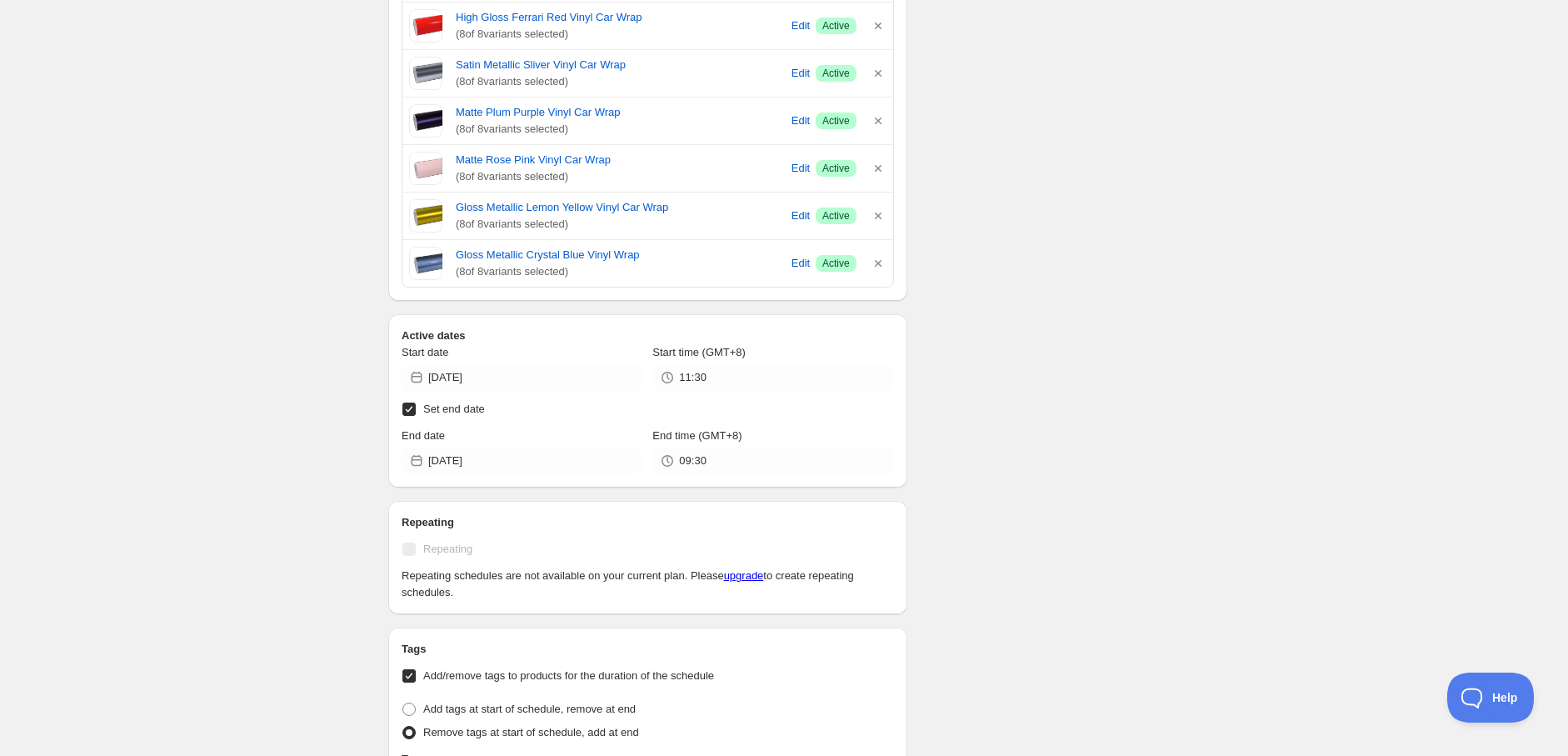
scroll to position [740, 0]
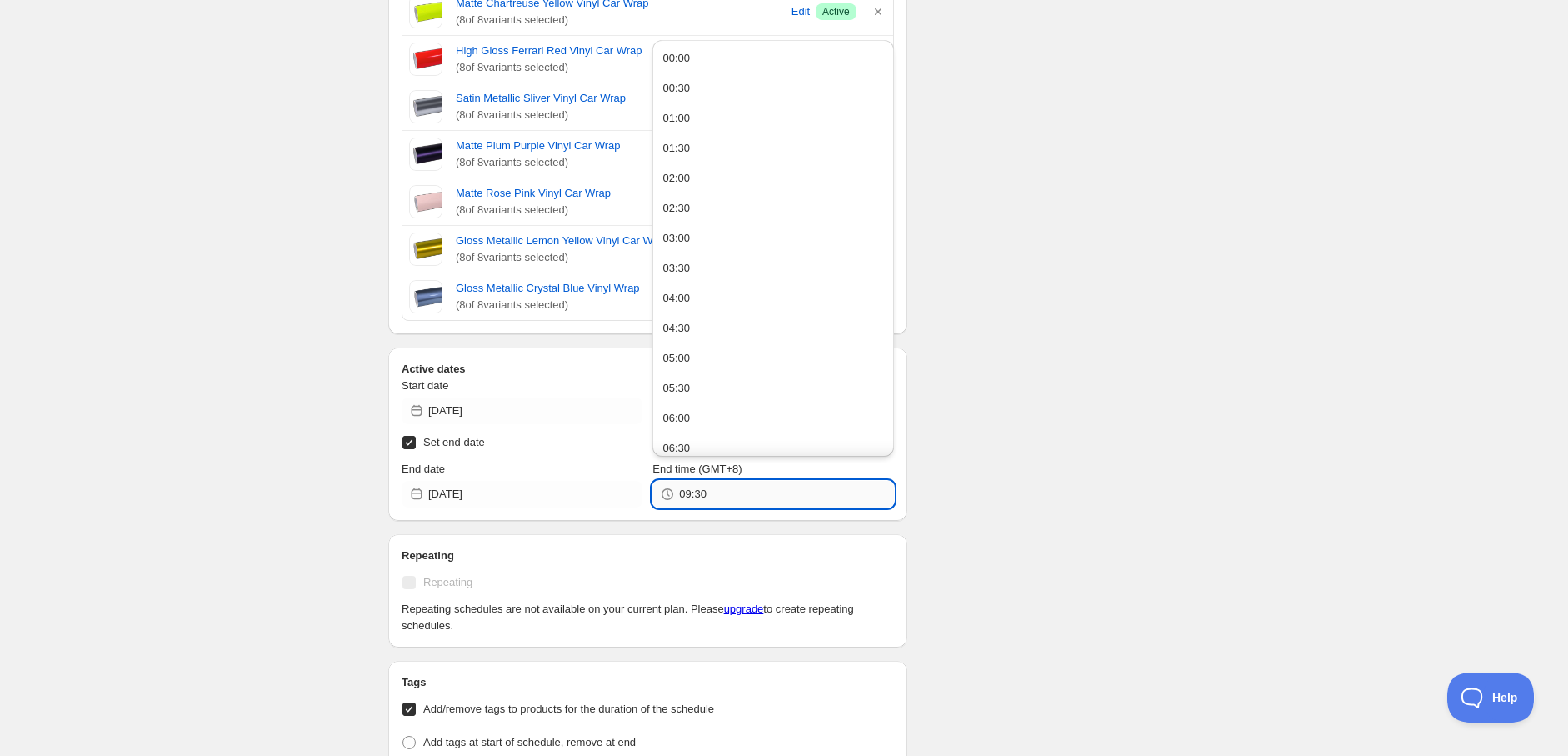
drag, startPoint x: 678, startPoint y: 490, endPoint x: 692, endPoint y: 489, distance: 14.0
click at [692, 489] on input "09:30" at bounding box center [786, 494] width 214 height 26
type input "12:30"
click at [1020, 521] on div "Schedule name New schedule Oct 09 2025 23:41 Your customers won't see this Valu…" at bounding box center [777, 405] width 805 height 2192
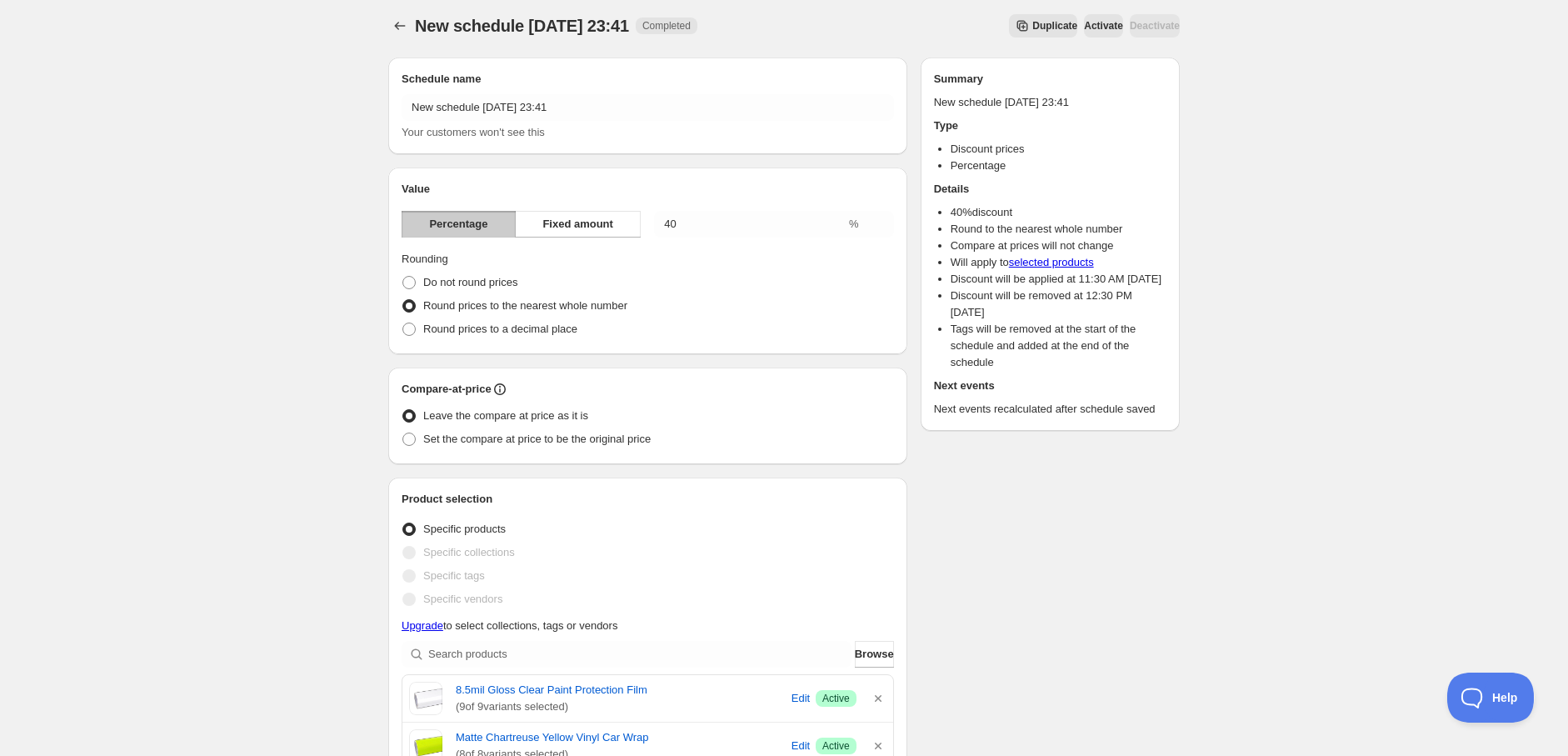
scroll to position [0, 0]
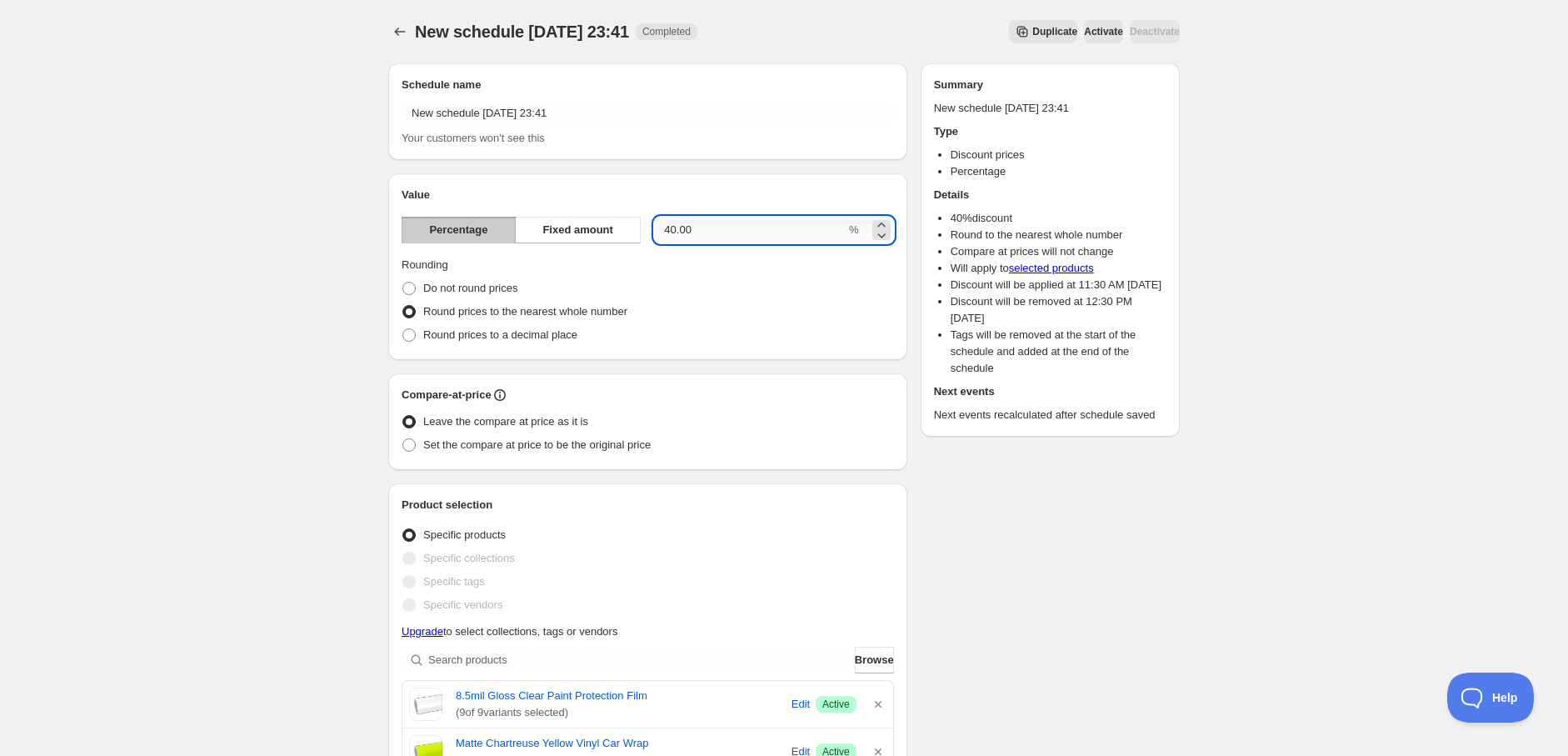
drag, startPoint x: 707, startPoint y: 226, endPoint x: 654, endPoint y: 226, distance: 53.0
click at [654, 226] on input "40.00" at bounding box center [750, 229] width 192 height 26
type input "39"
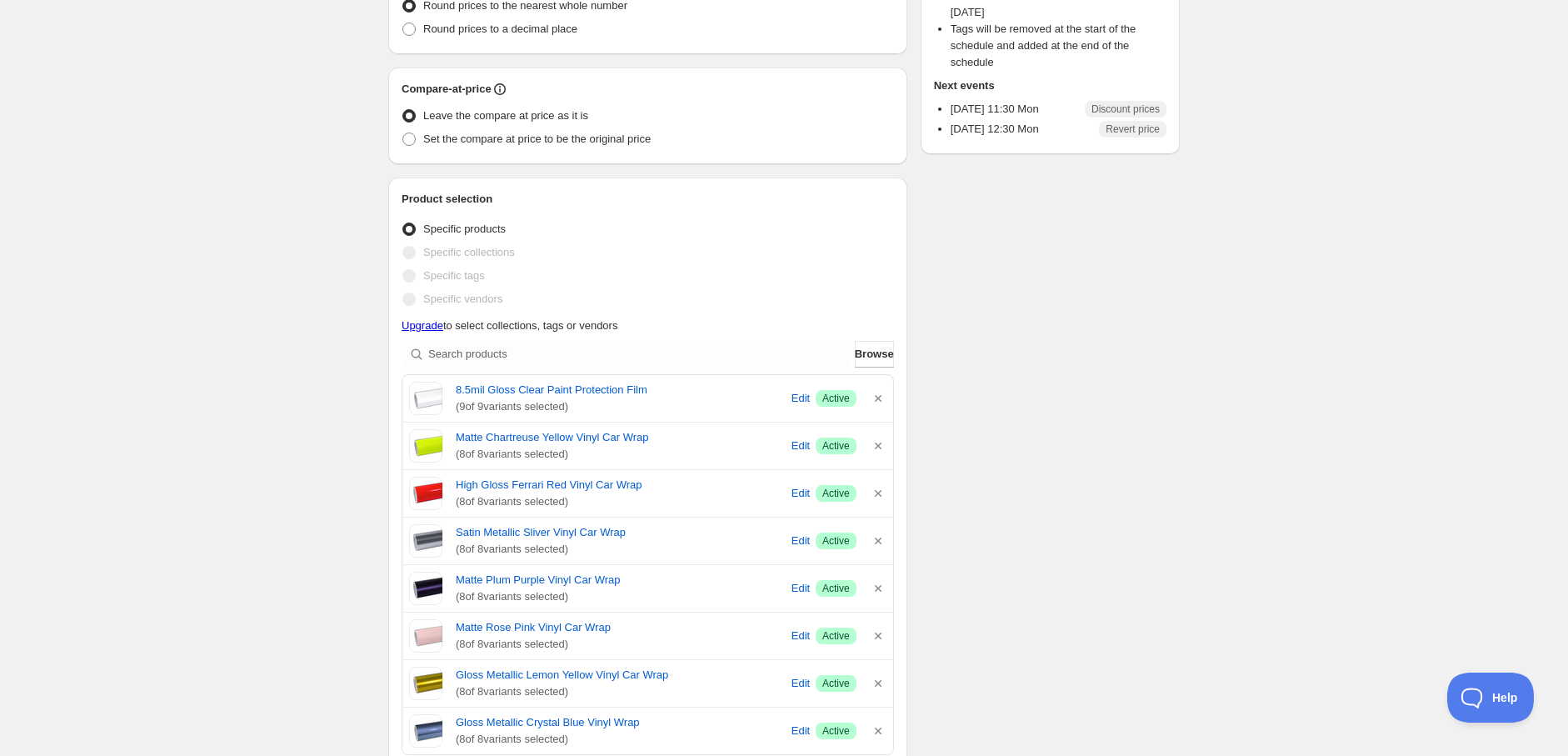
scroll to position [370, 0]
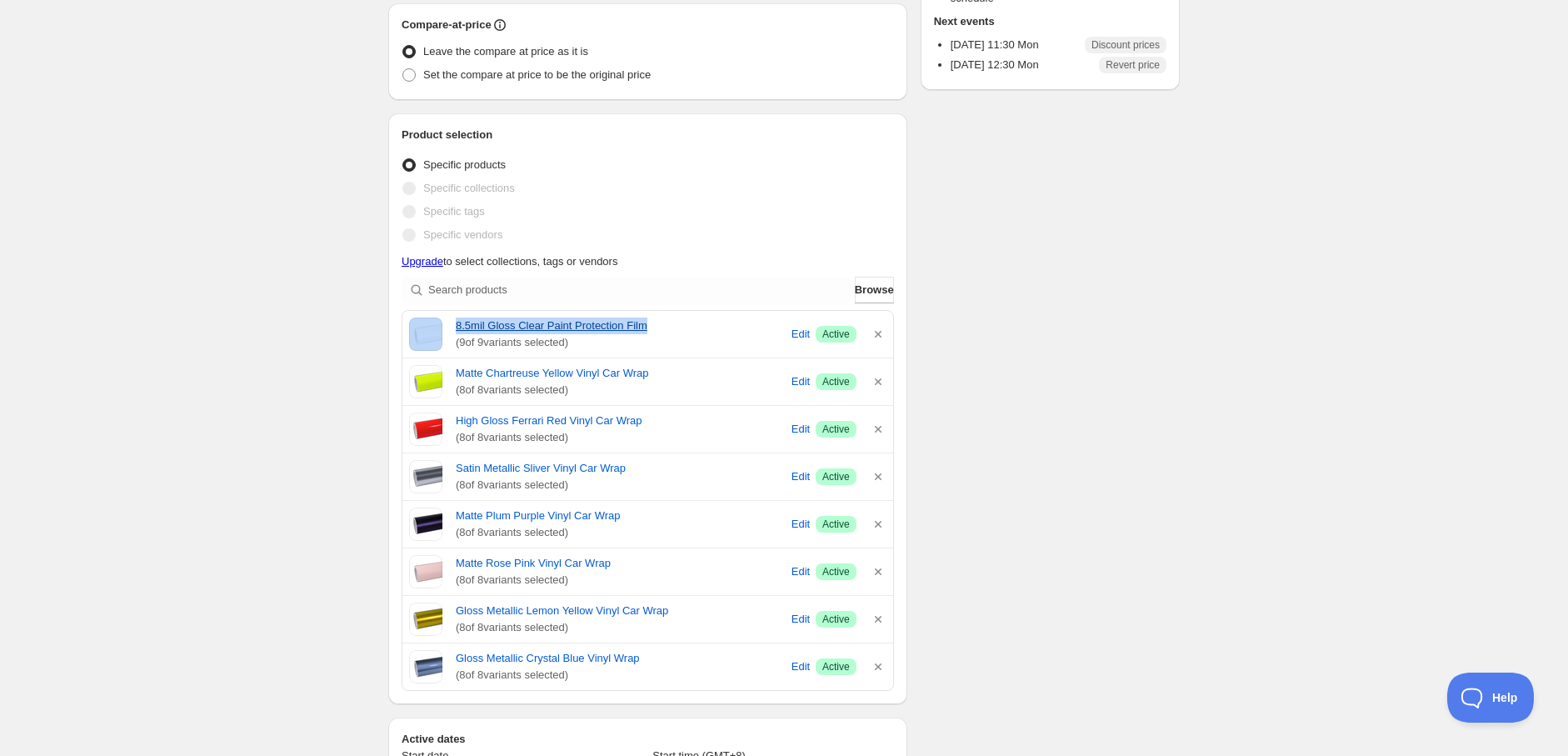
drag, startPoint x: 381, startPoint y: 329, endPoint x: 681, endPoint y: 327, distance: 300.0
copy div "8.5mil Gloss Clear Paint Protection Film"
drag, startPoint x: 405, startPoint y: 381, endPoint x: 686, endPoint y: 362, distance: 281.6
click at [686, 362] on div "Product selection Entity type Specific products Specific collections Specific t…" at bounding box center [648, 409] width 519 height 591
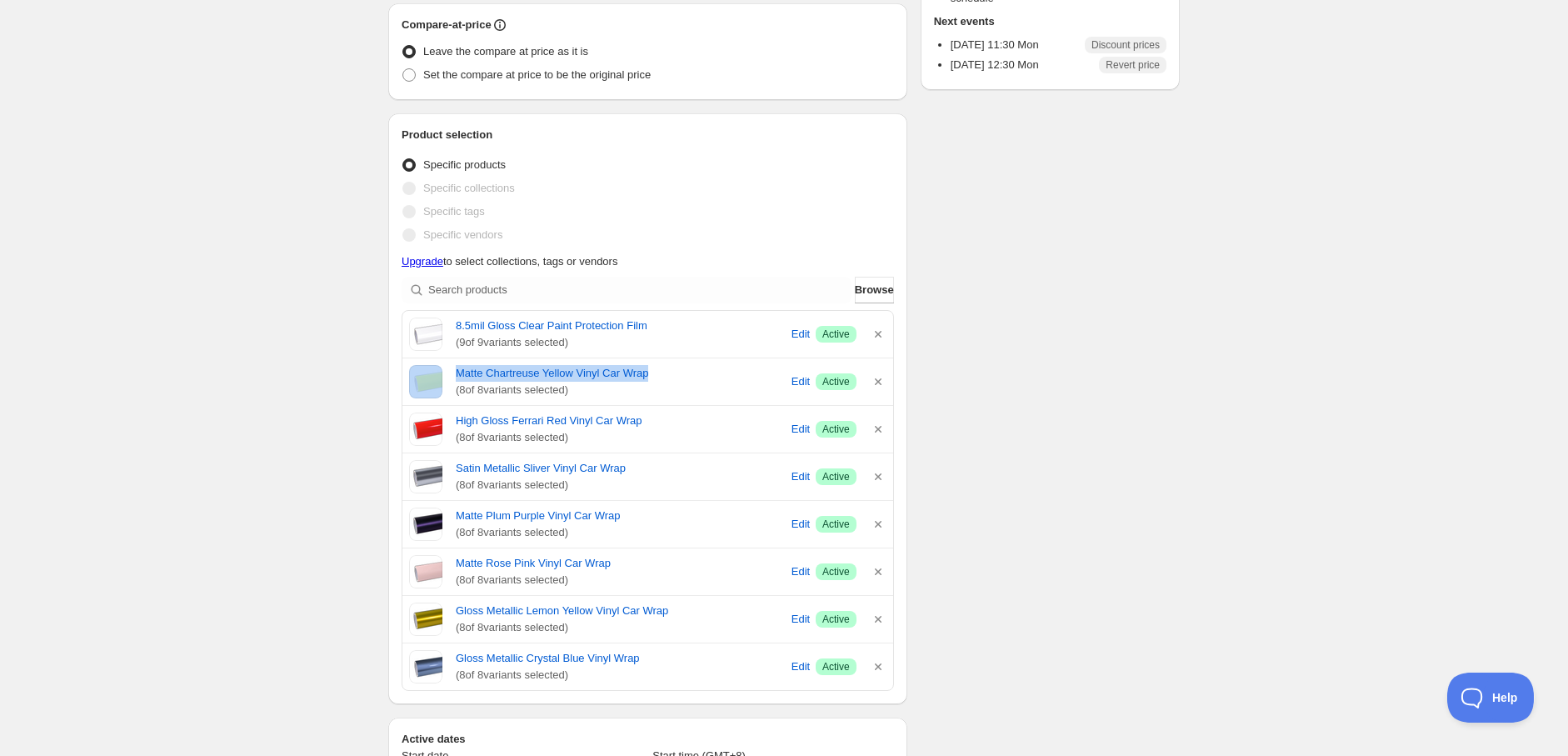
copy div "Matte Chartreuse Yellow Vinyl Car Wrap"
drag, startPoint x: 464, startPoint y: 427, endPoint x: 659, endPoint y: 426, distance: 195.0
copy div "High Gloss Ferrari Red Vinyl Car Wrap"
drag, startPoint x: 378, startPoint y: 476, endPoint x: 642, endPoint y: 473, distance: 264.0
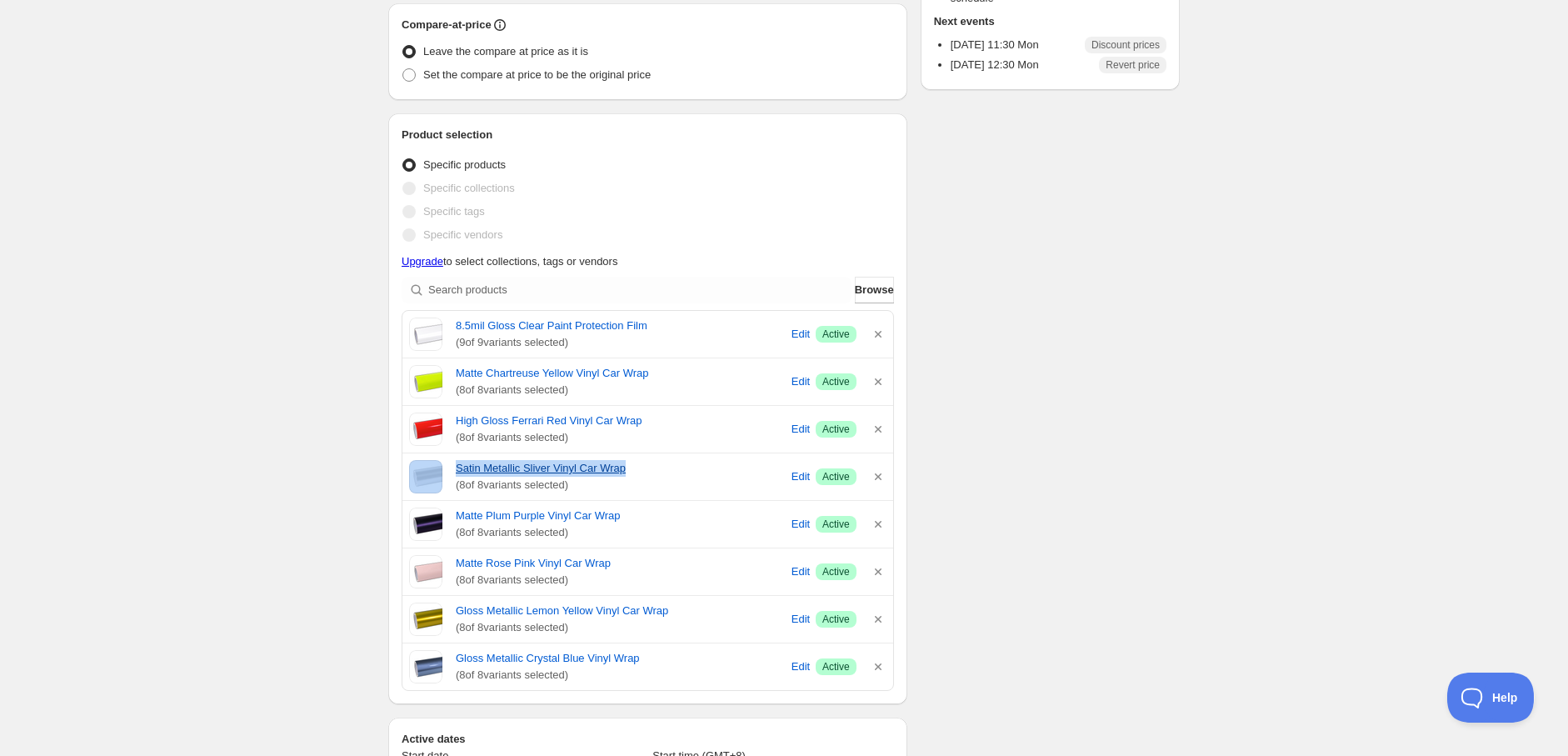
click at [642, 473] on div "New schedule Oct 09 2025 23:41. This page is ready New schedule Oct 09 2025 23:…" at bounding box center [784, 768] width 1568 height 2275
copy div "Satin Metallic Sliver Vinyl Car Wrap"
drag, startPoint x: 379, startPoint y: 516, endPoint x: 647, endPoint y: 515, distance: 268.0
copy div "Matte Plum Purple Vinyl Car Wrap"
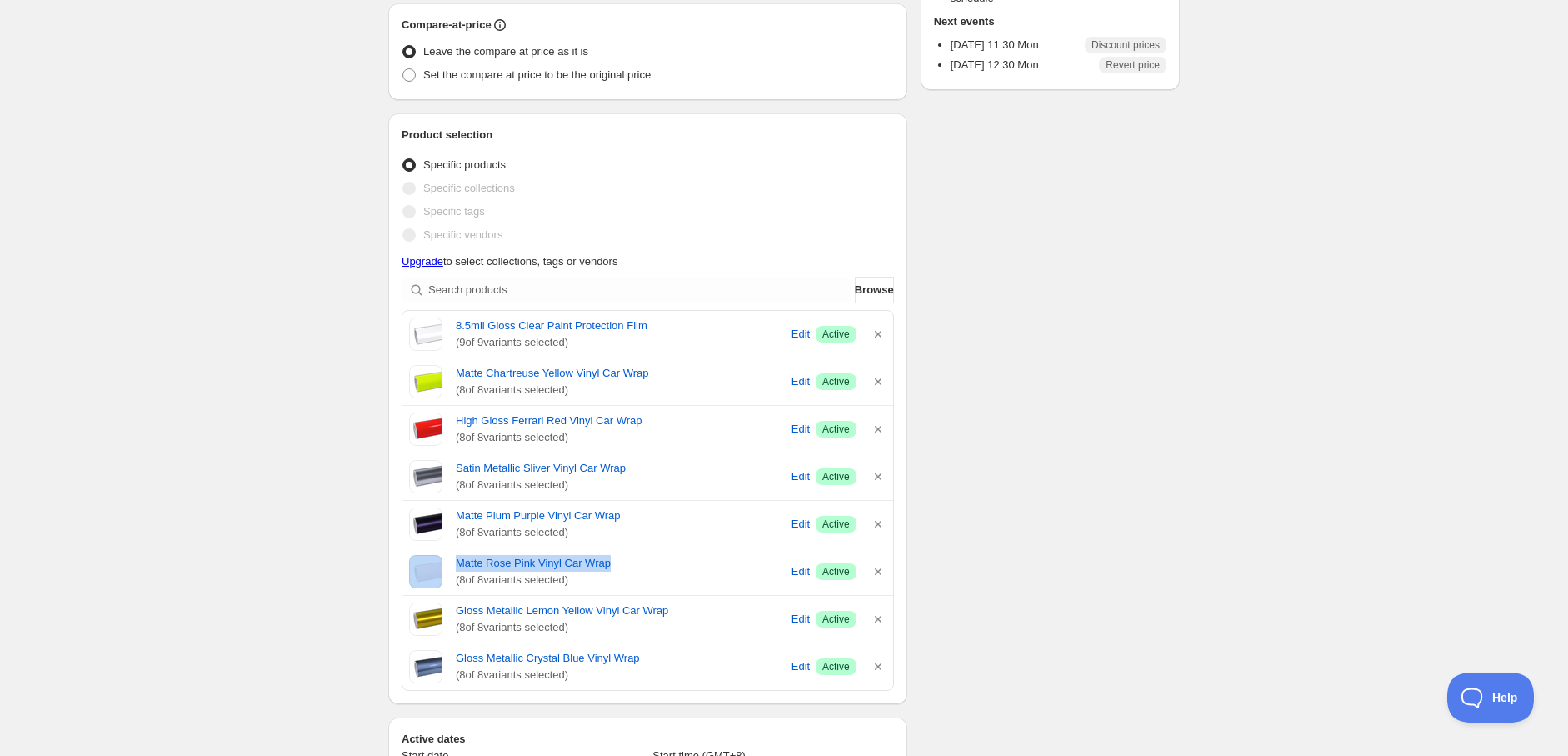
drag, startPoint x: 376, startPoint y: 567, endPoint x: 639, endPoint y: 542, distance: 264.2
copy div "Matte Rose Pink Vinyl Car Wrap"
drag, startPoint x: 396, startPoint y: 614, endPoint x: 686, endPoint y: 615, distance: 290.0
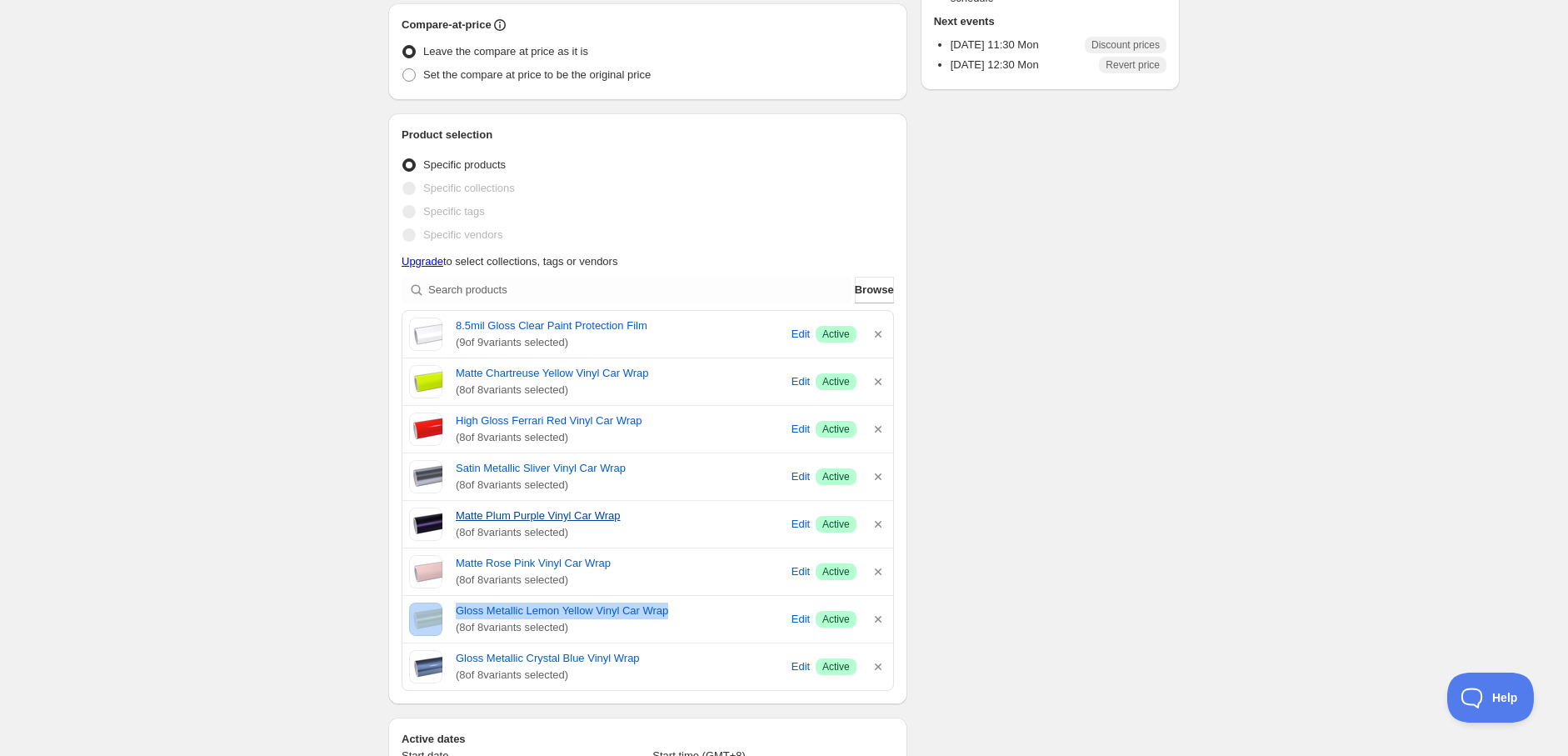
copy div "Gloss Metallic Lemon Yellow Vinyl Car Wrap"
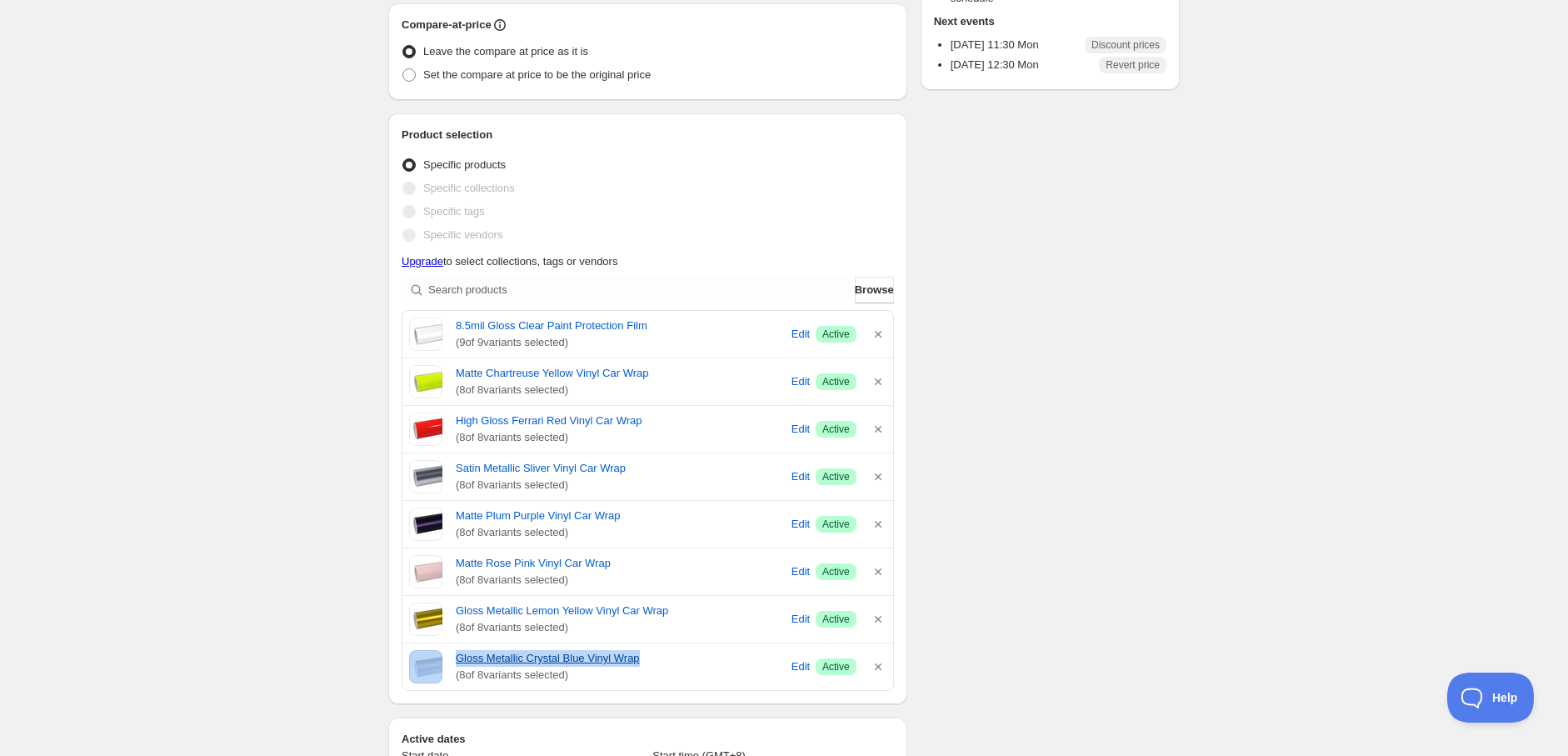
drag, startPoint x: 395, startPoint y: 661, endPoint x: 688, endPoint y: 660, distance: 293.0
click at [688, 660] on div "Product selection Entity type Specific products Specific collections Specific t…" at bounding box center [648, 409] width 519 height 591
copy div "Gloss Metallic Crystal Blue Vinyl Wrap"
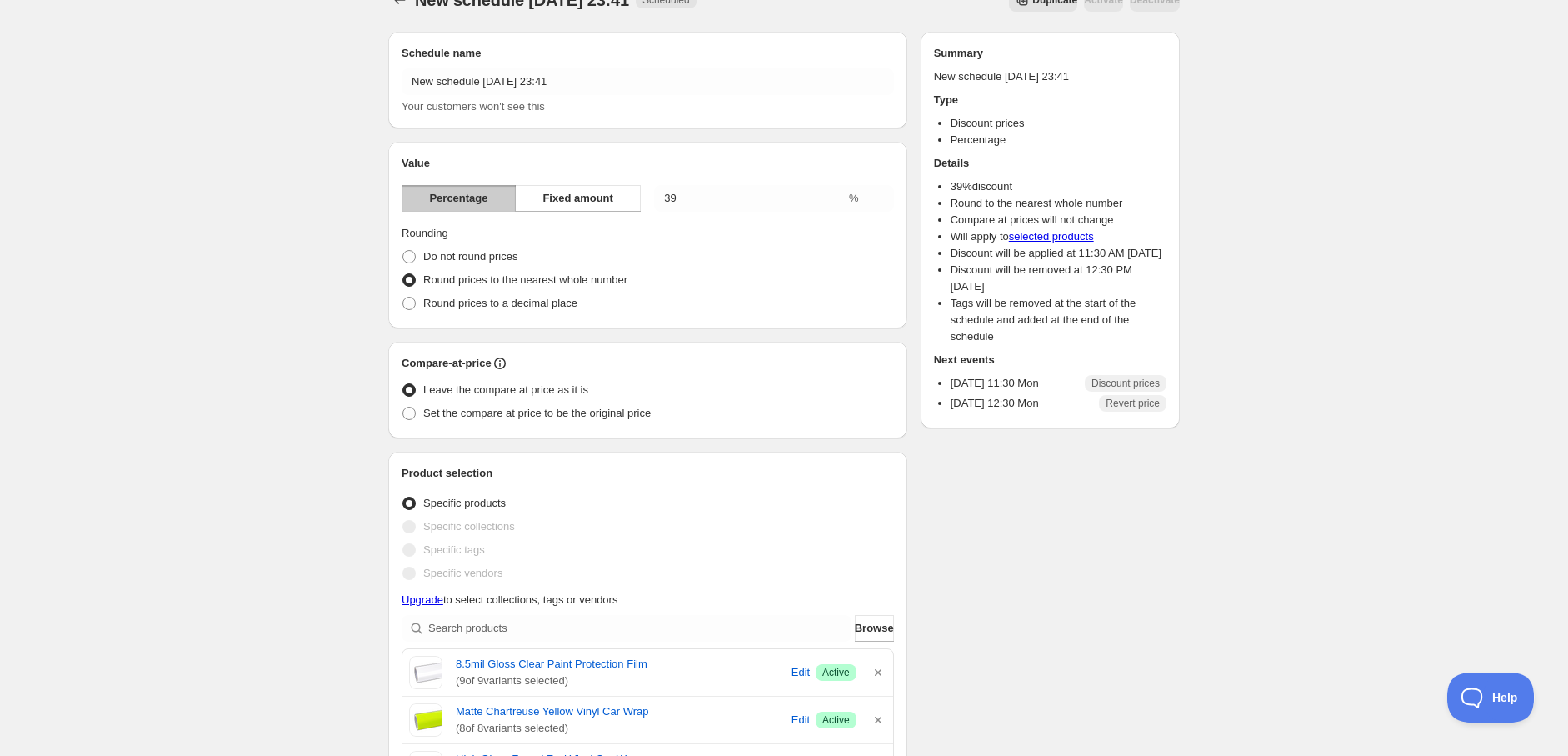
scroll to position [0, 0]
